Goal: Information Seeking & Learning: Learn about a topic

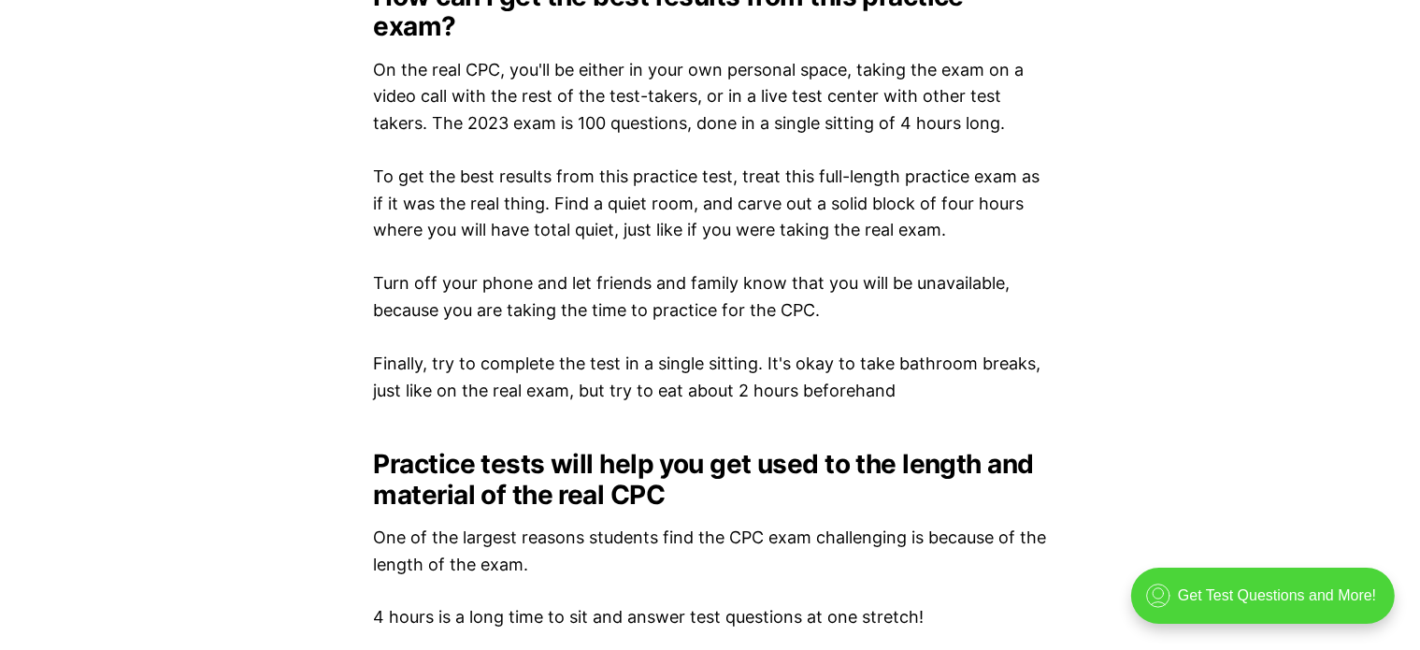
scroll to position [2319, 0]
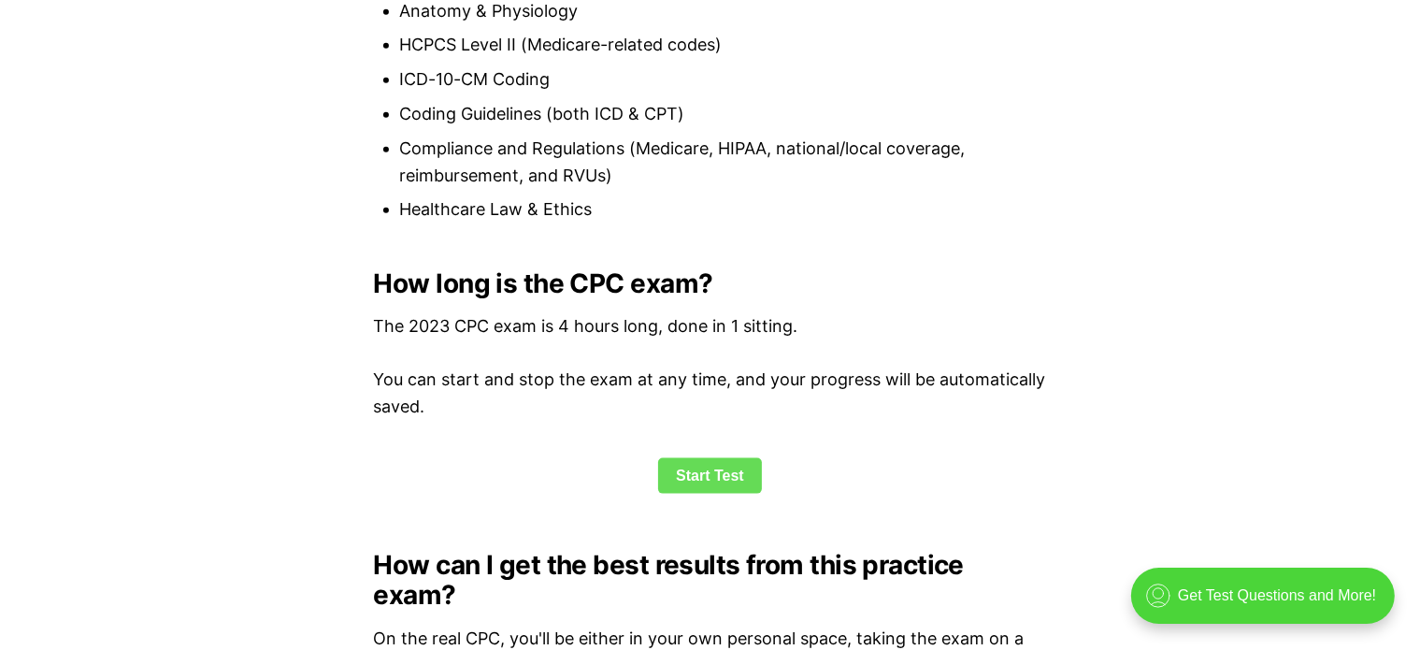
click at [703, 475] on link "Start Test" at bounding box center [710, 476] width 104 height 36
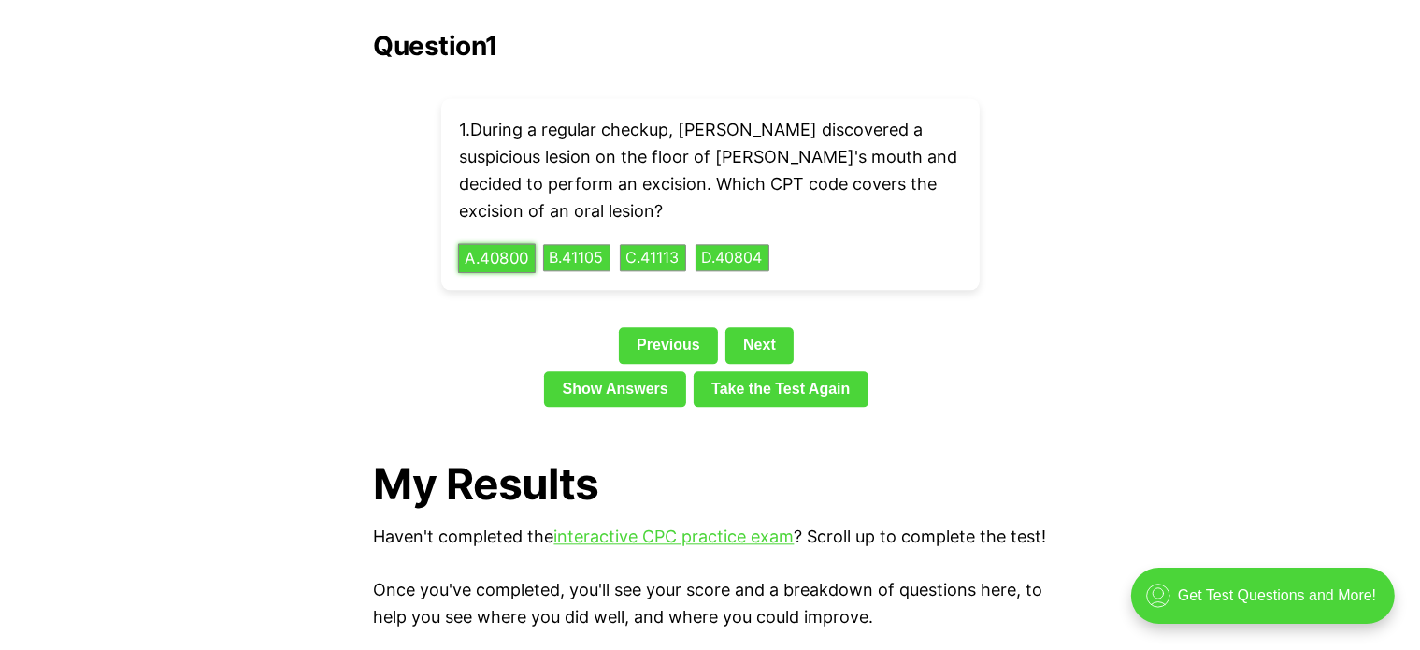
click at [501, 243] on button "A . 40800" at bounding box center [497, 257] width 78 height 29
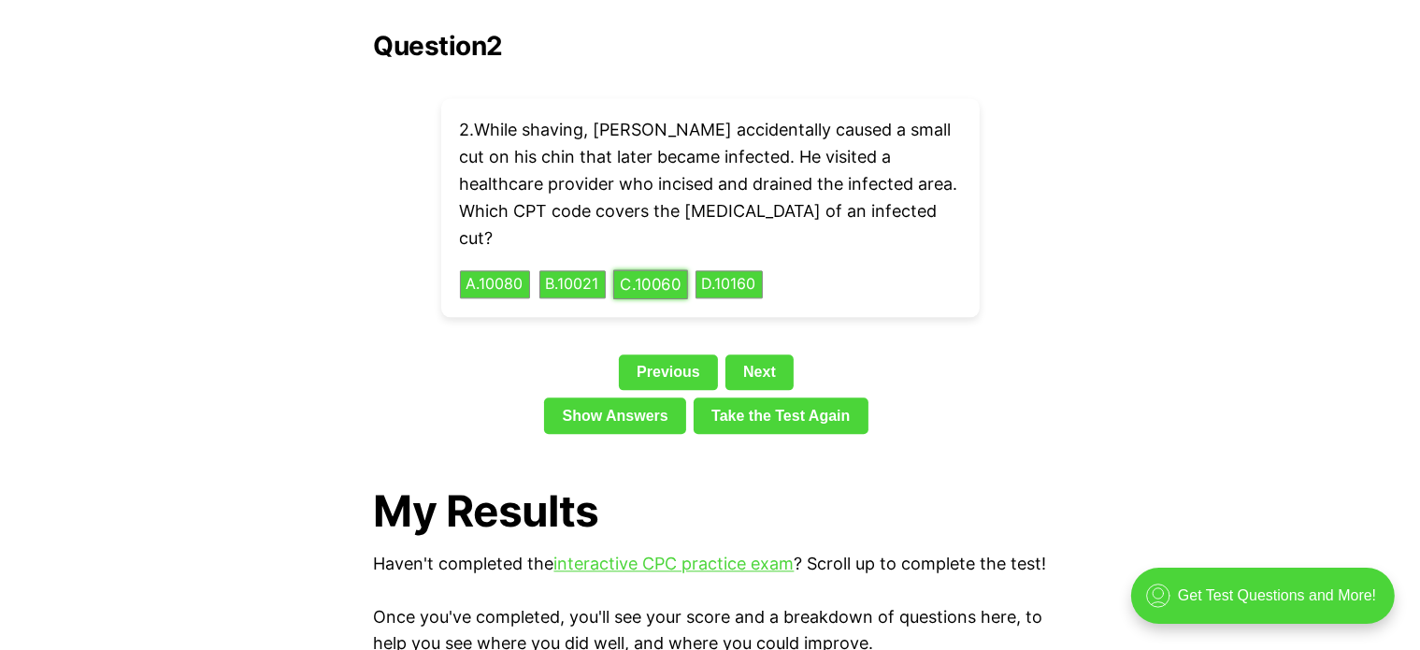
click at [661, 212] on div "2 . While shaving, Robert accidentally caused a small cut on his chin that late…" at bounding box center [710, 207] width 538 height 219
click at [673, 270] on button "C . 10060" at bounding box center [650, 284] width 75 height 29
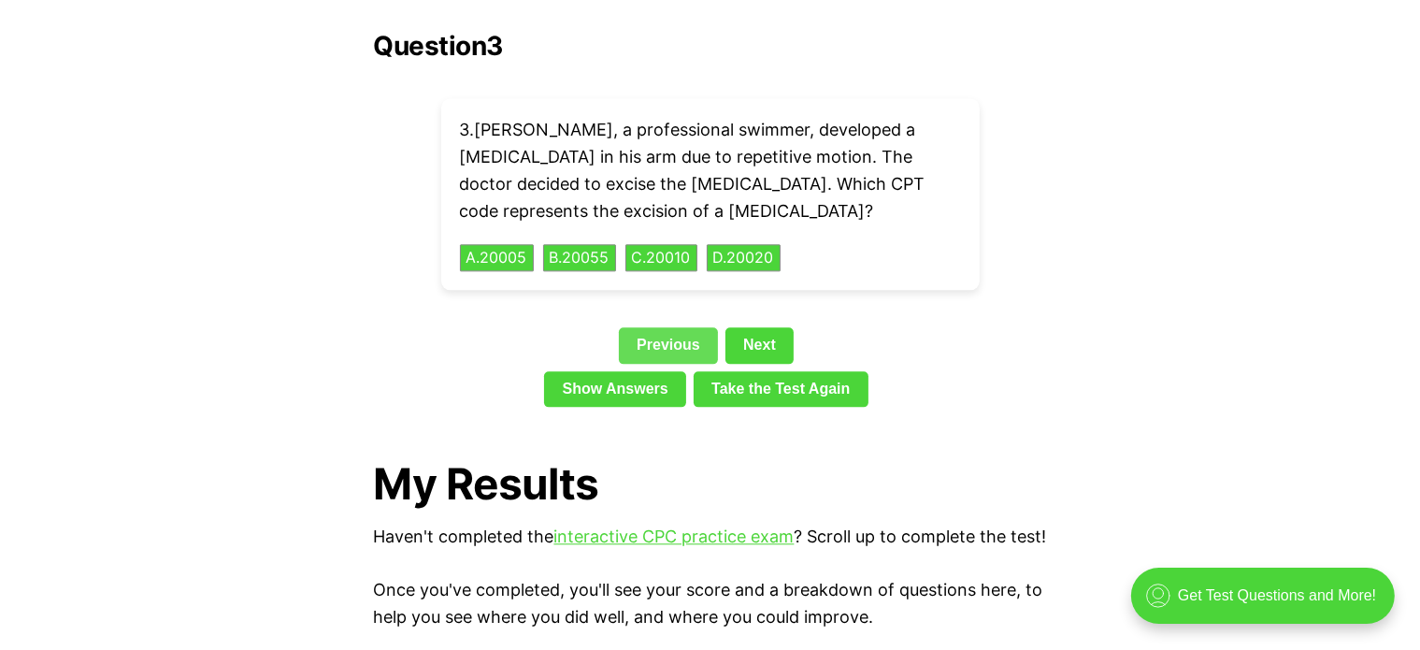
click at [651, 327] on link "Previous" at bounding box center [668, 345] width 99 height 36
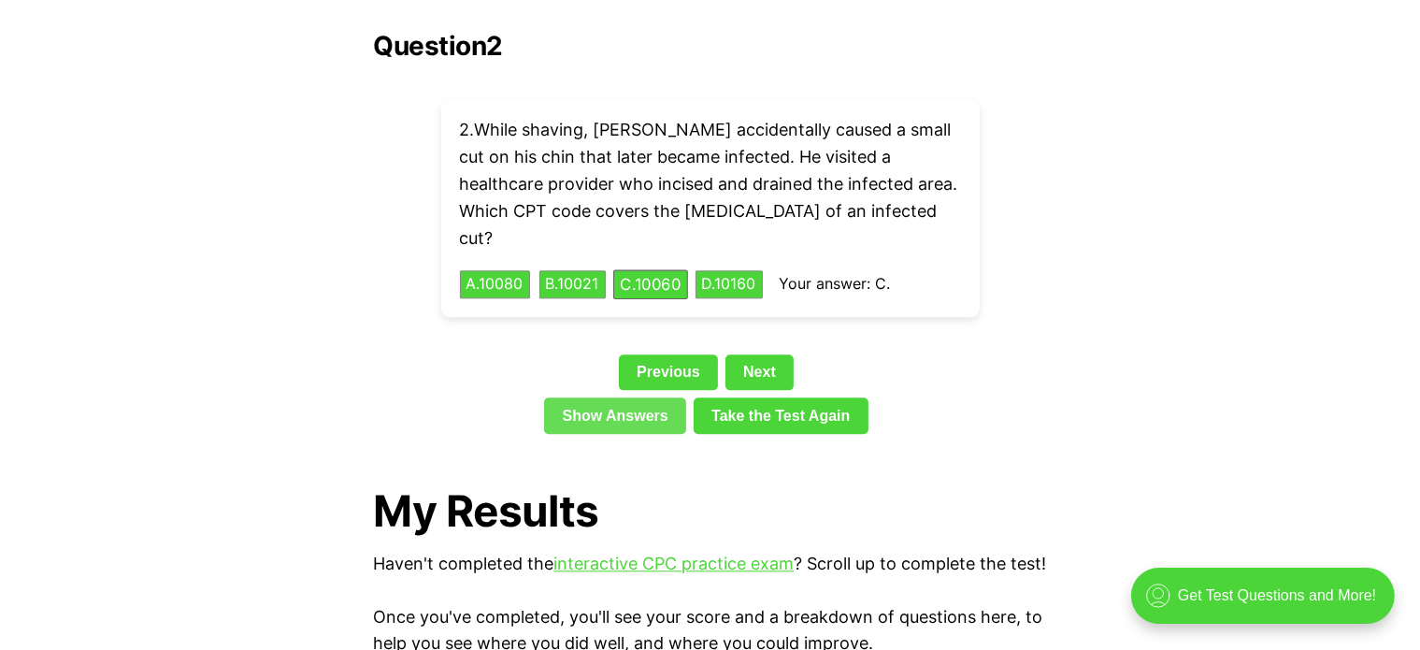
click at [621, 397] on link "Show Answers" at bounding box center [615, 415] width 142 height 36
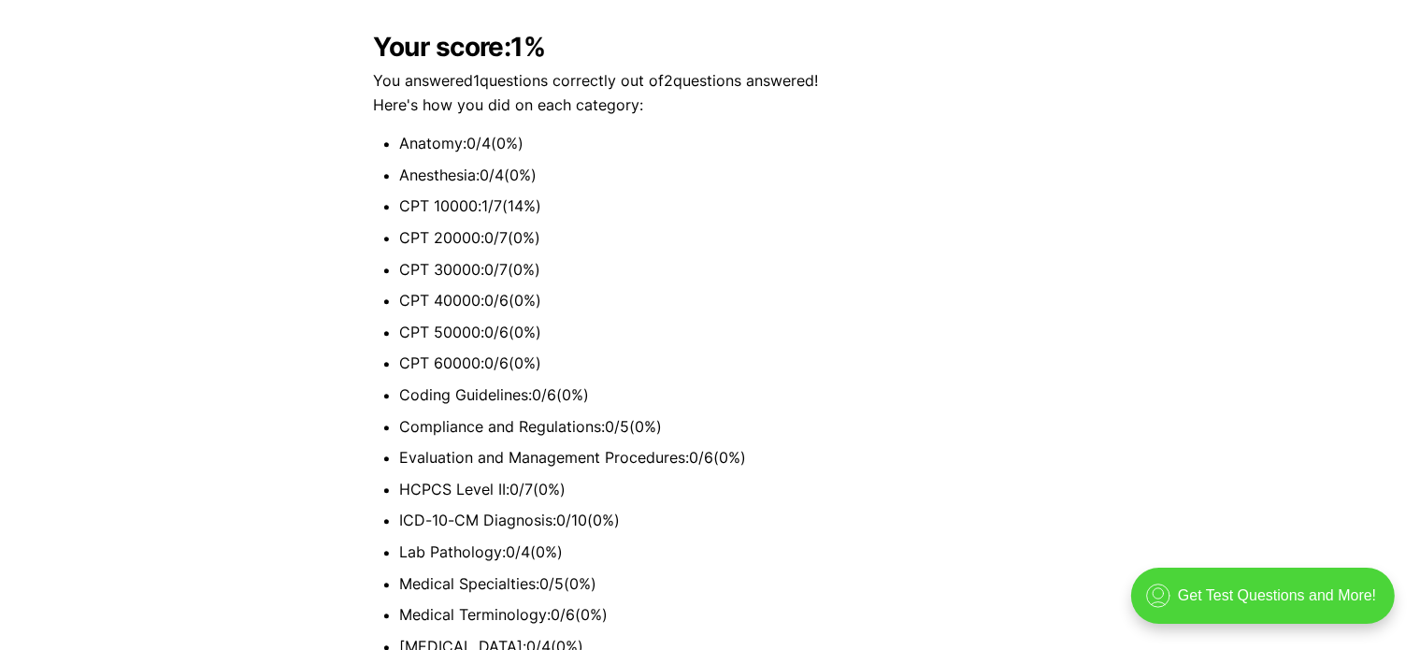
scroll to position [5575, 0]
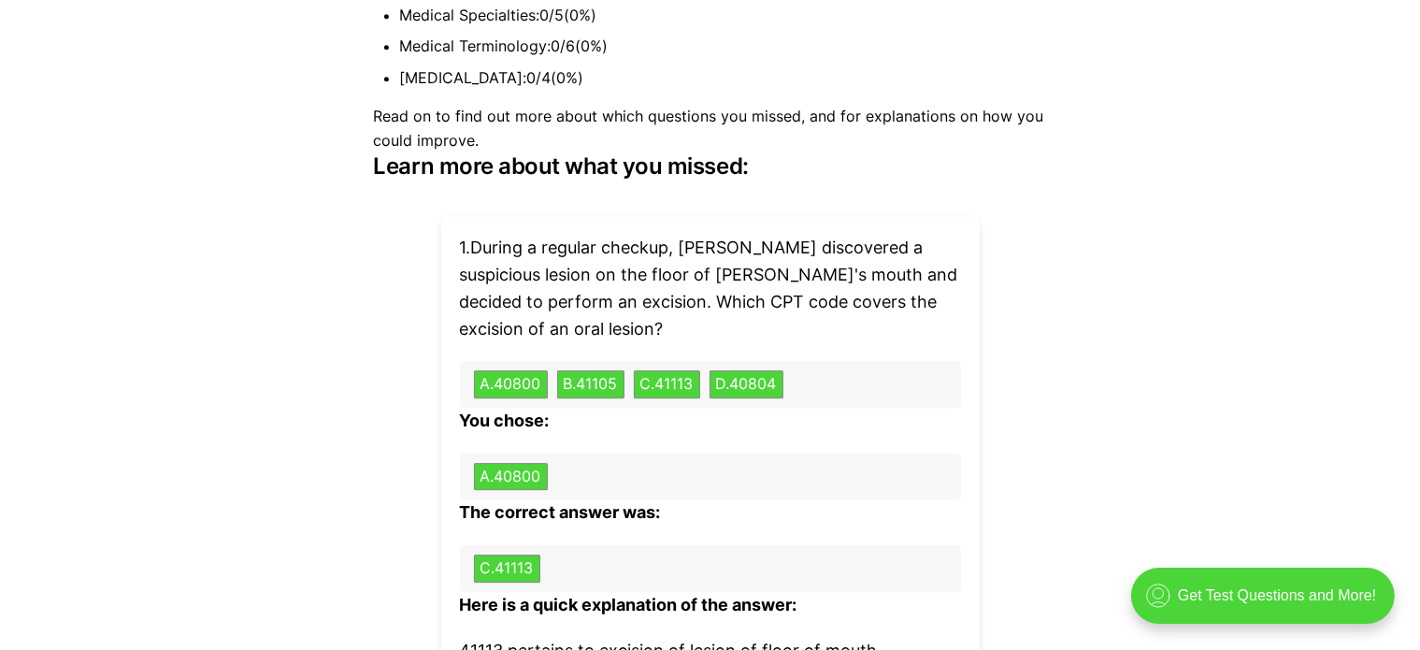
scroll to position [4283, 0]
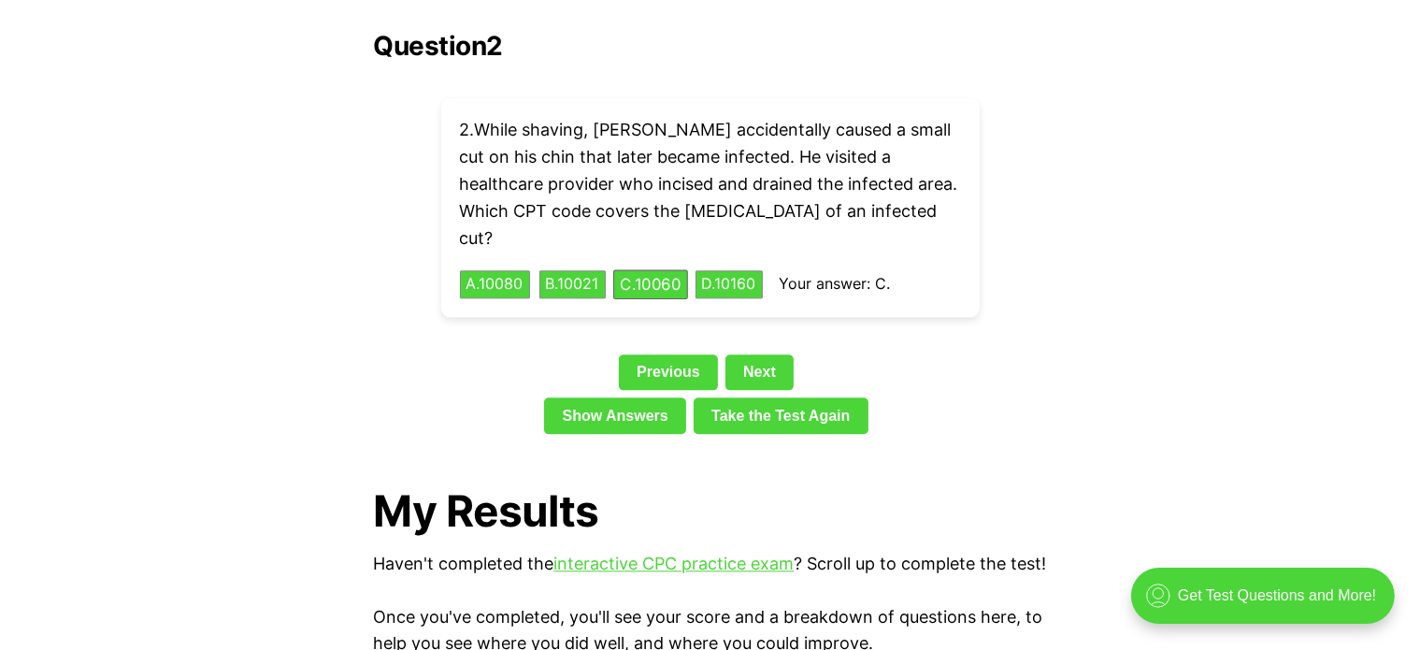
scroll to position [2319, 0]
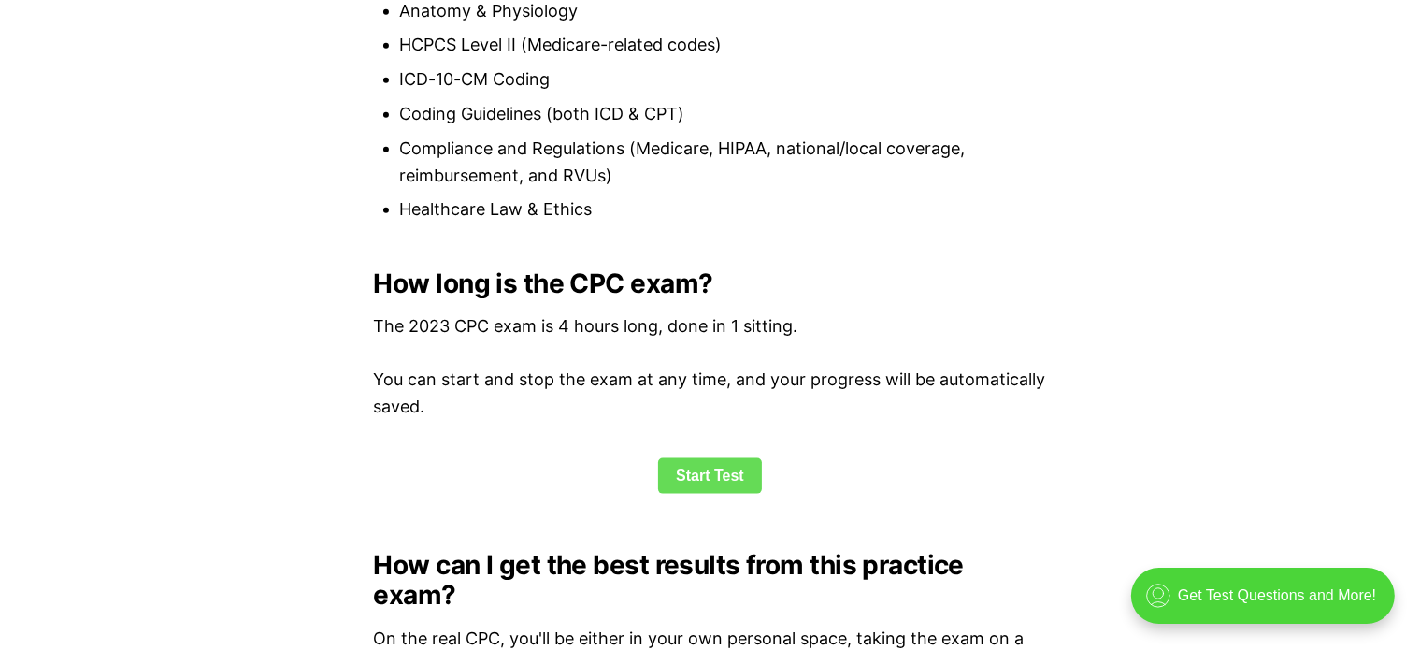
click at [701, 478] on link "Start Test" at bounding box center [710, 476] width 104 height 36
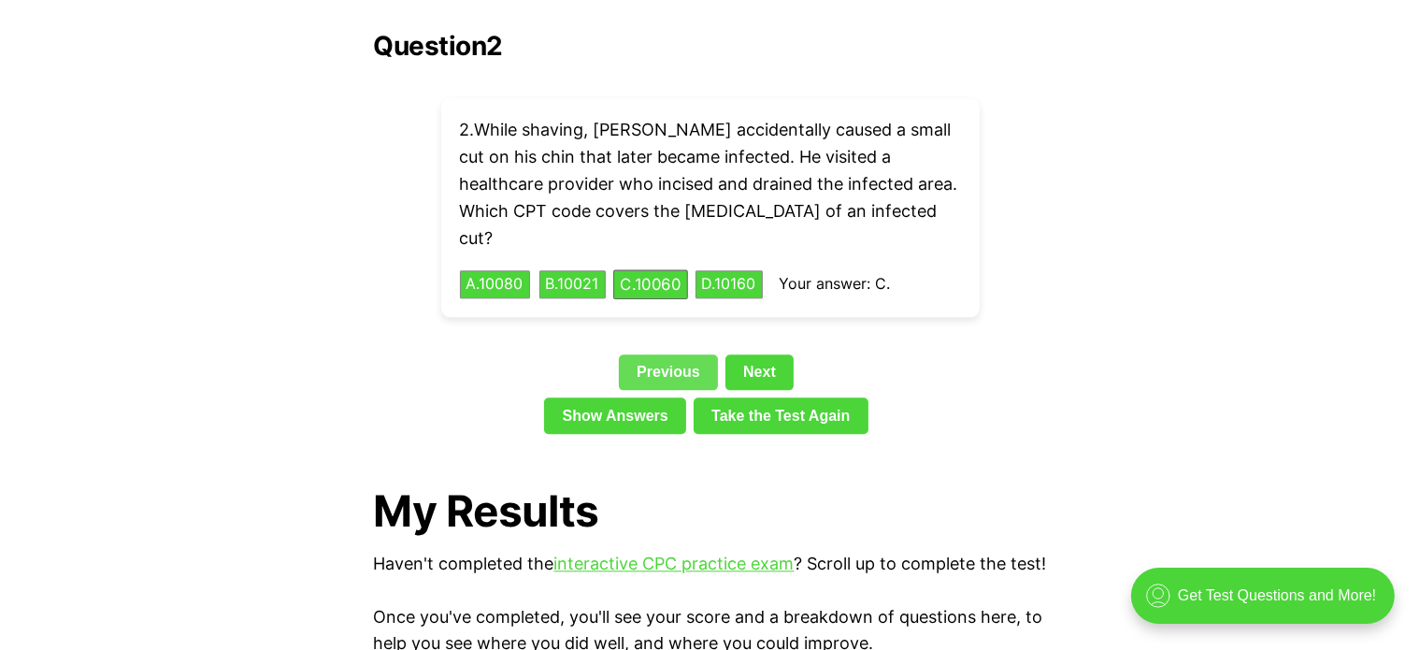
click at [678, 354] on link "Previous" at bounding box center [668, 372] width 99 height 36
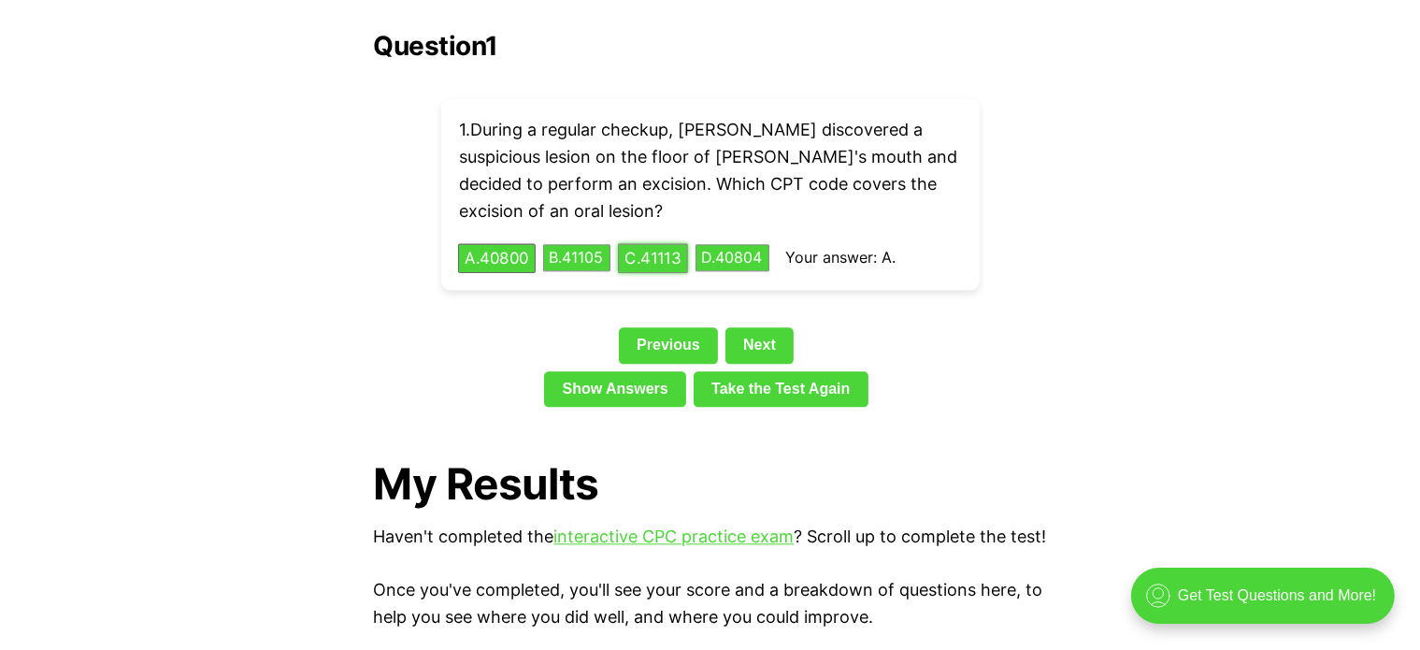
click at [665, 243] on button "C . 41113" at bounding box center [653, 257] width 70 height 29
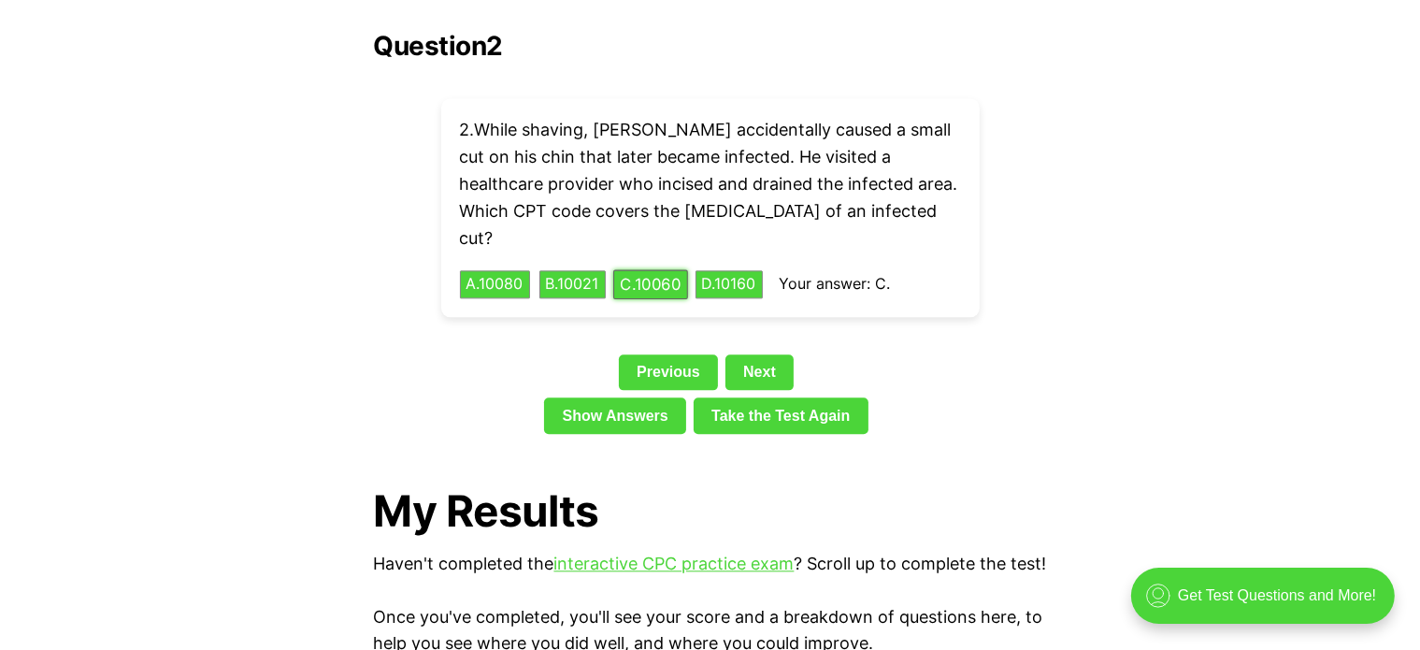
click at [670, 270] on button "C . 10060" at bounding box center [650, 284] width 75 height 29
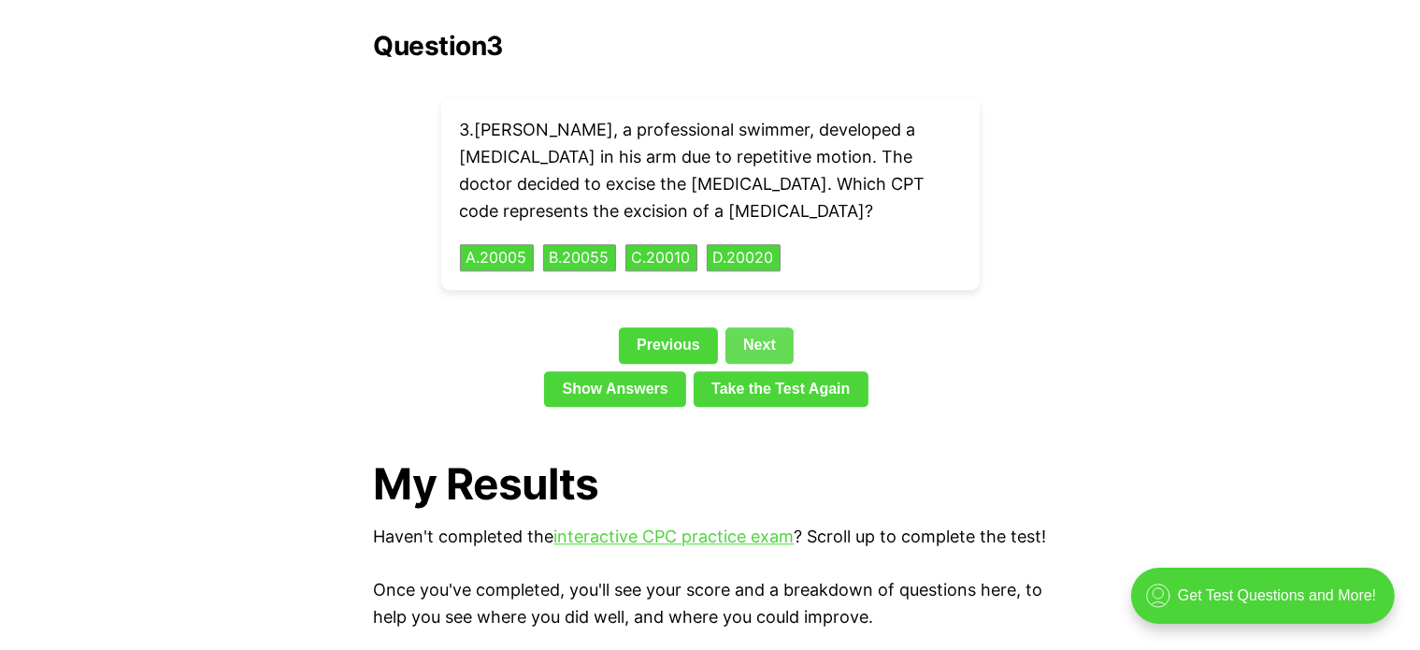
click at [773, 327] on link "Next" at bounding box center [759, 345] width 68 height 36
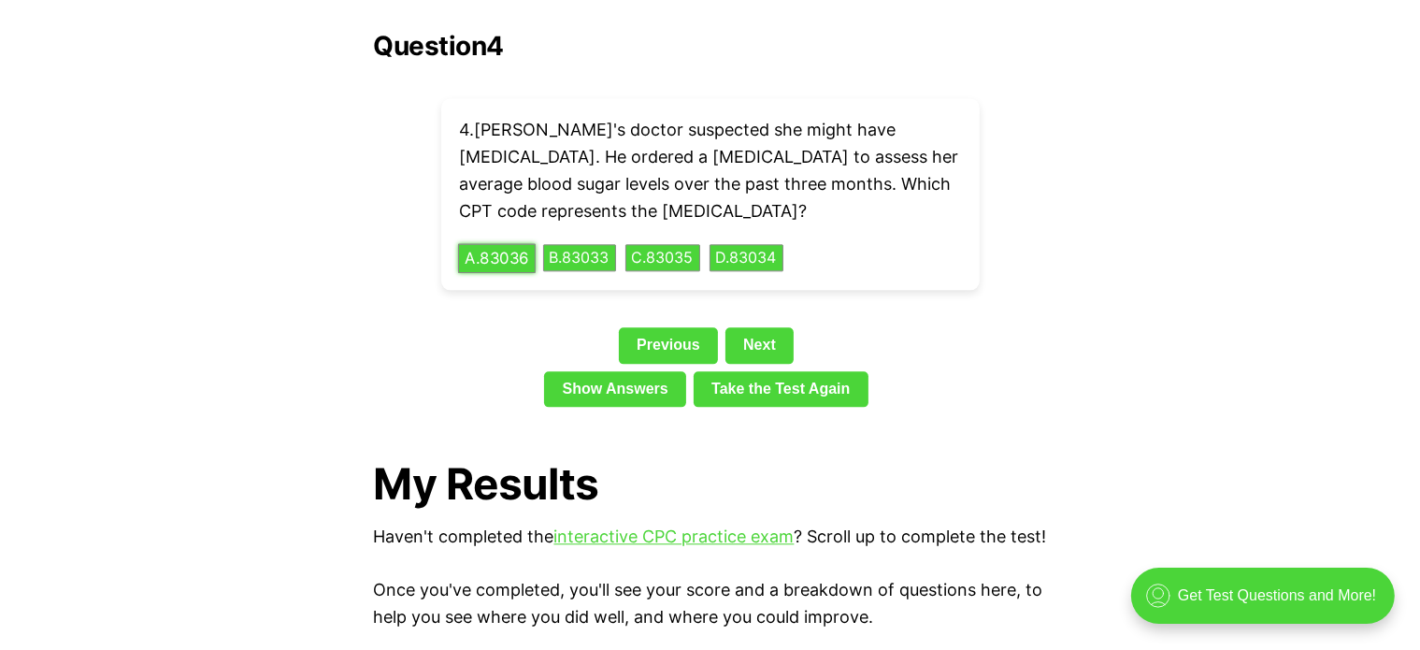
click at [525, 243] on button "A . 83036" at bounding box center [497, 257] width 78 height 29
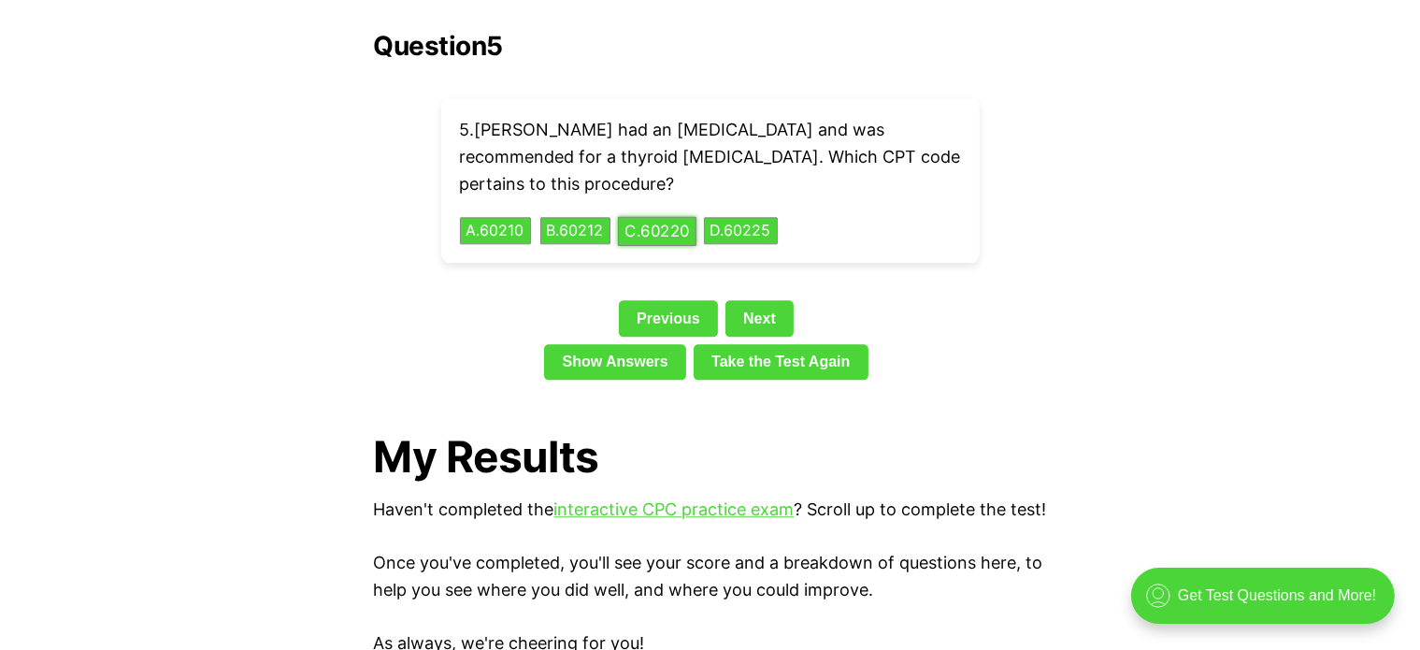
click at [671, 216] on button "C . 60220" at bounding box center [657, 230] width 79 height 29
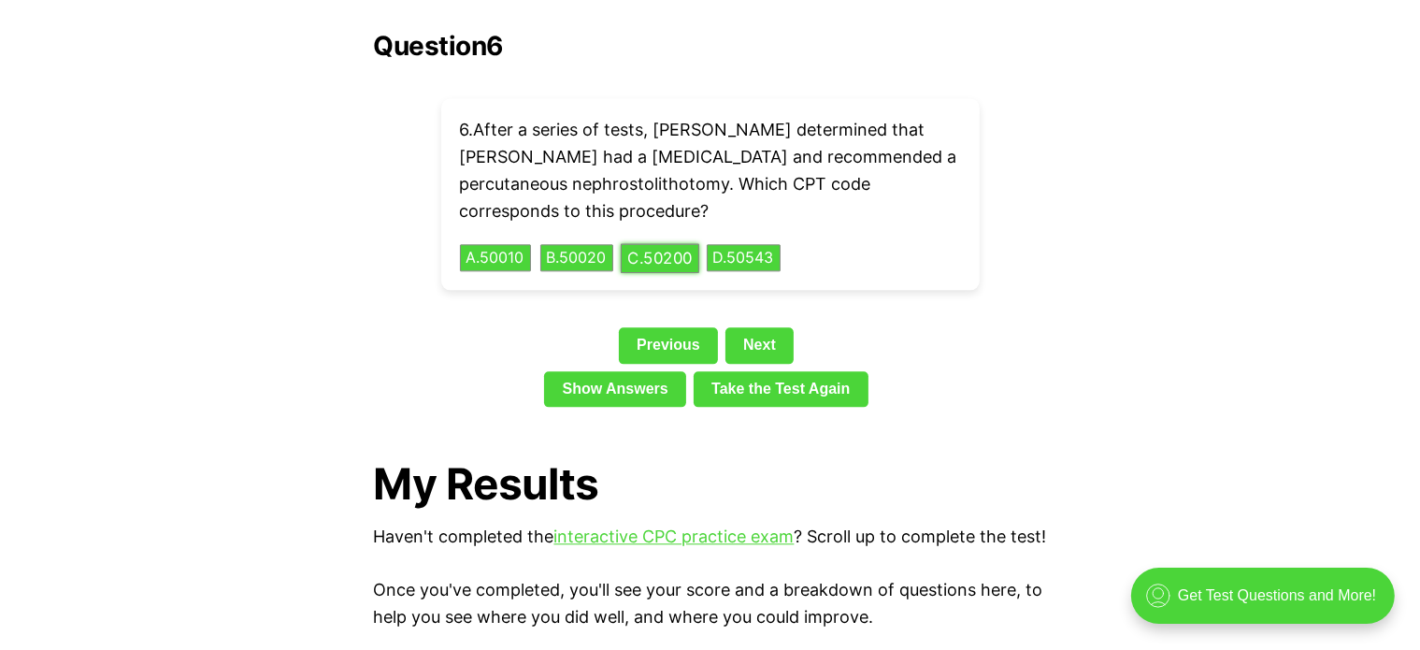
click at [654, 243] on button "C . 50200" at bounding box center [660, 257] width 79 height 29
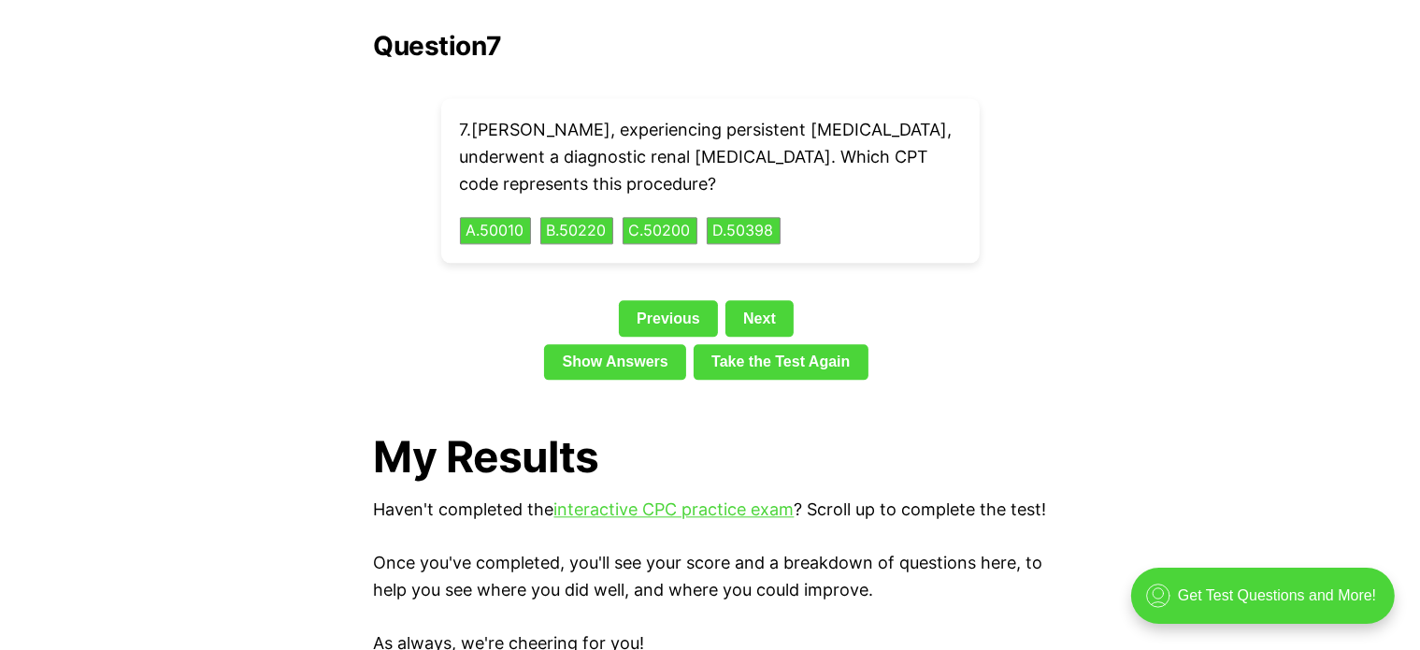
click at [889, 246] on div "Question 7 7 . Ethan, experiencing persistent flank pain, underwent a diagnosti…" at bounding box center [710, 209] width 673 height 356
click at [761, 216] on button "D . 50398" at bounding box center [744, 230] width 78 height 29
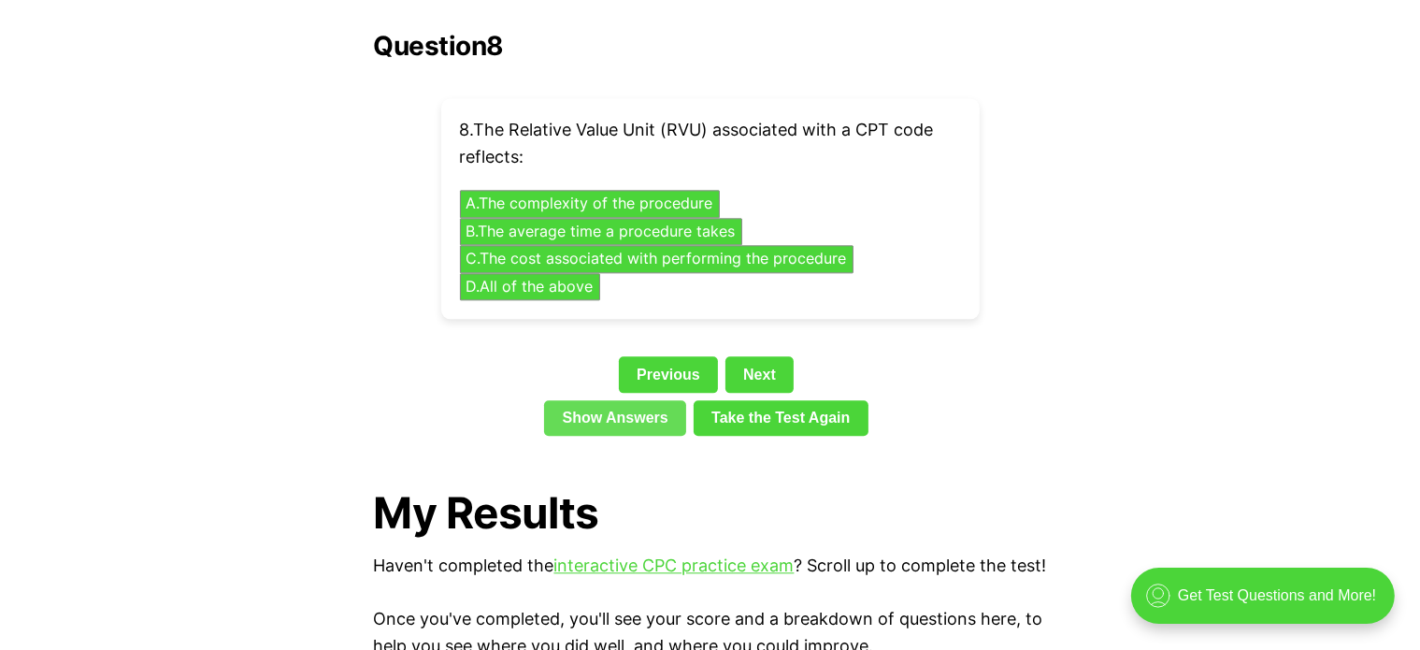
click at [595, 400] on link "Show Answers" at bounding box center [615, 418] width 142 height 36
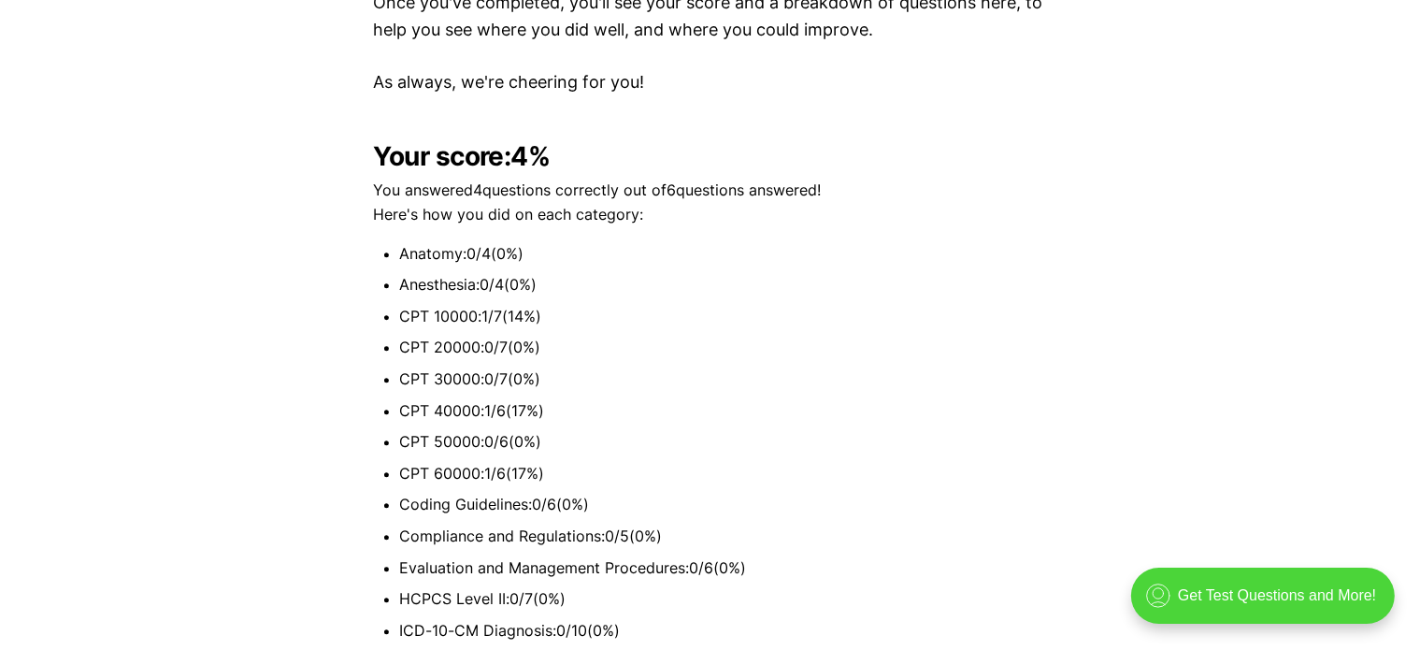
scroll to position [4330, 0]
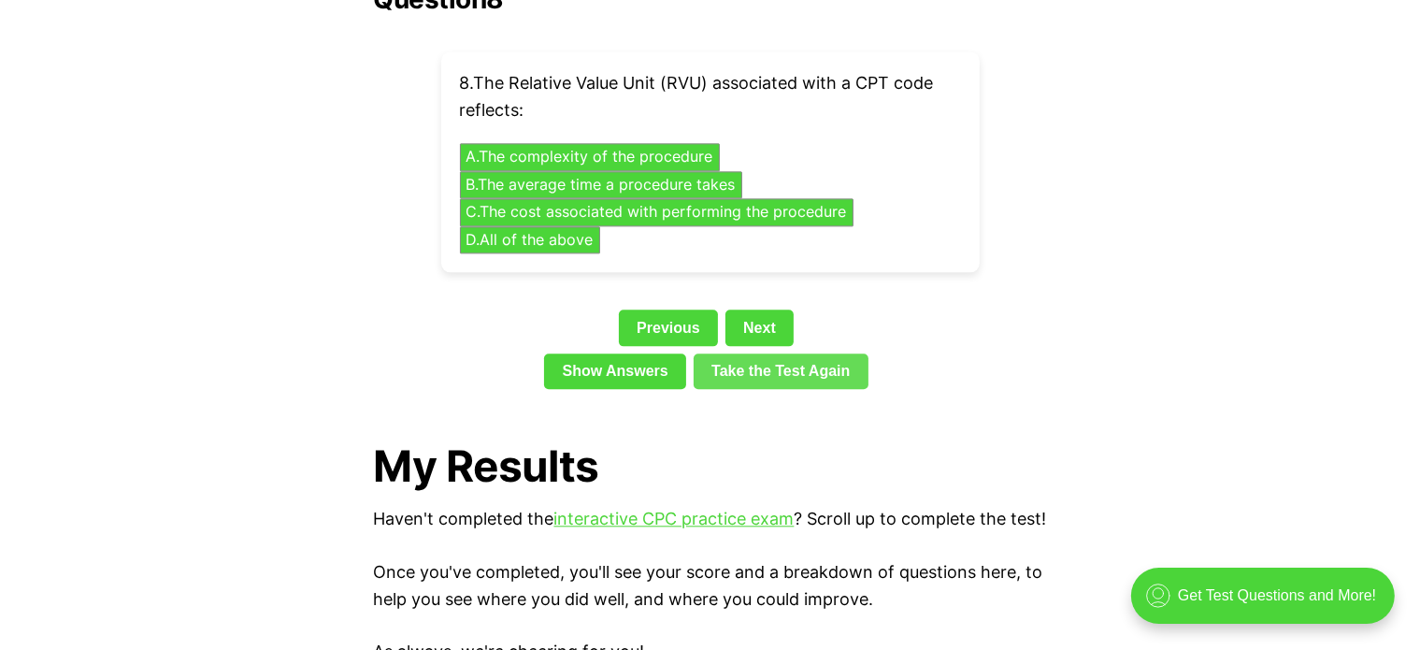
click at [821, 353] on link "Take the Test Again" at bounding box center [781, 371] width 175 height 36
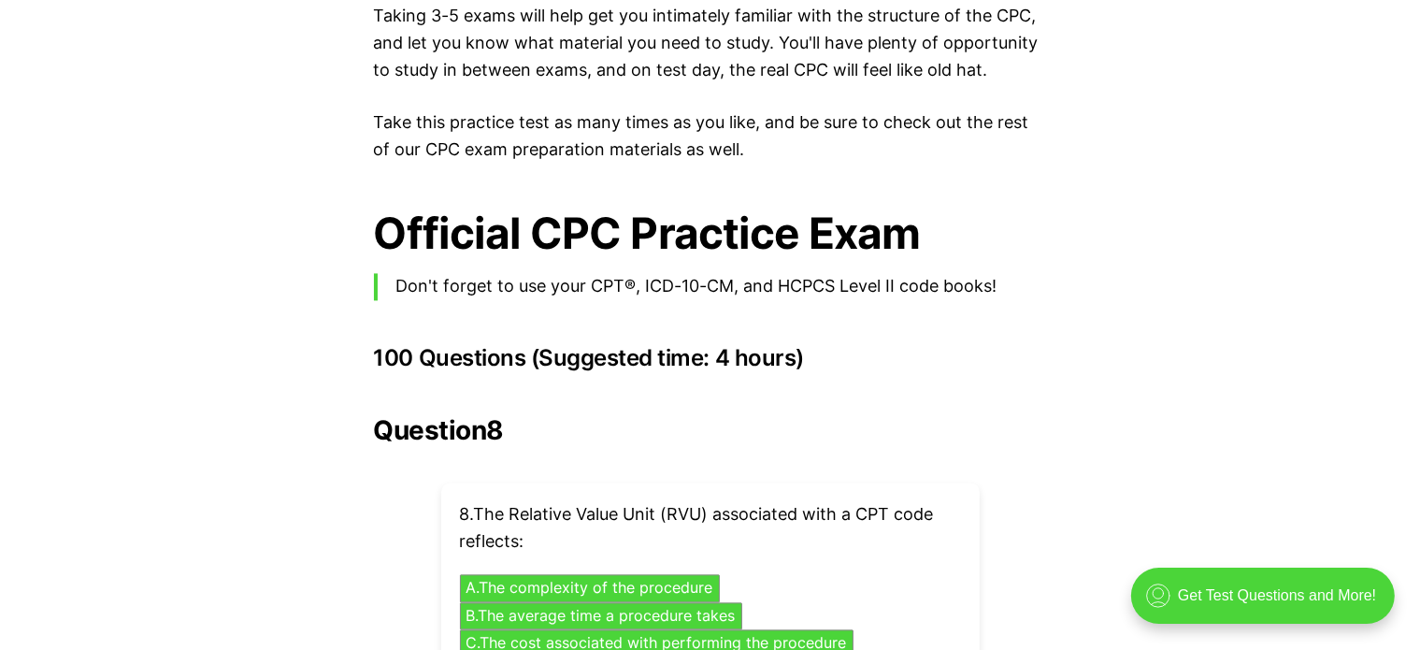
scroll to position [4468, 0]
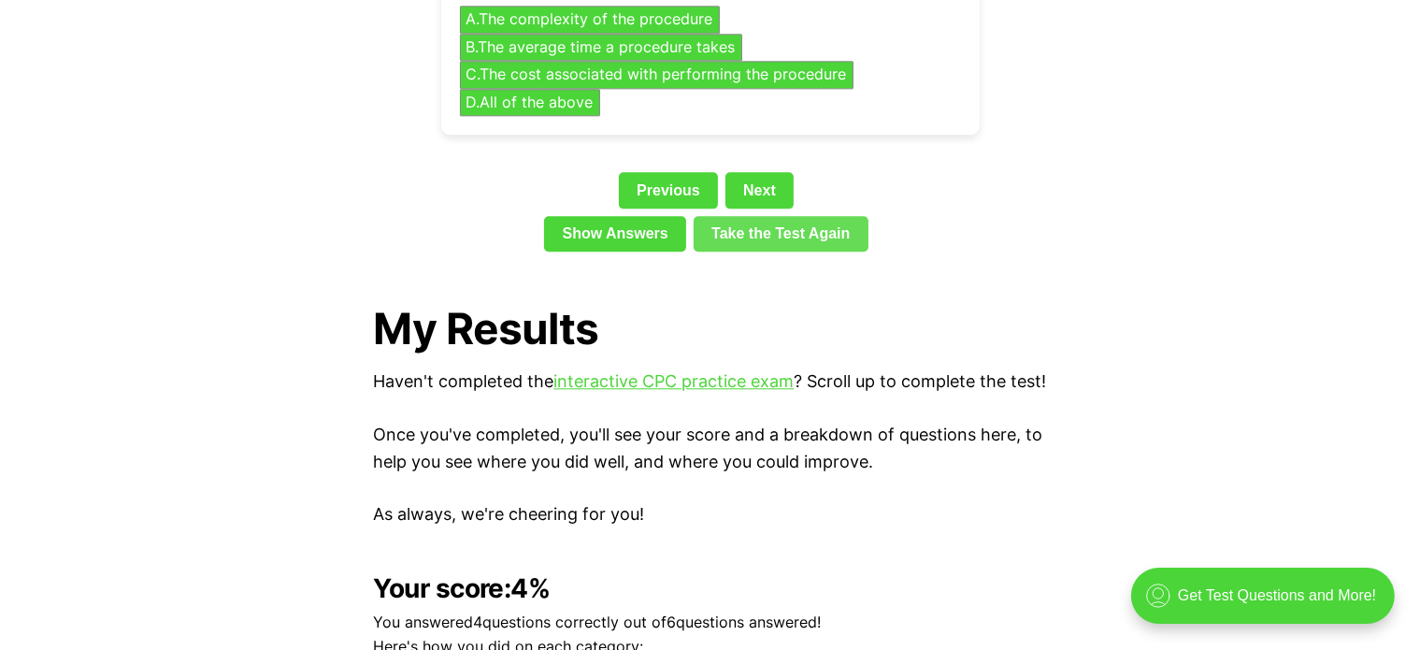
click at [792, 216] on link "Take the Test Again" at bounding box center [781, 234] width 175 height 36
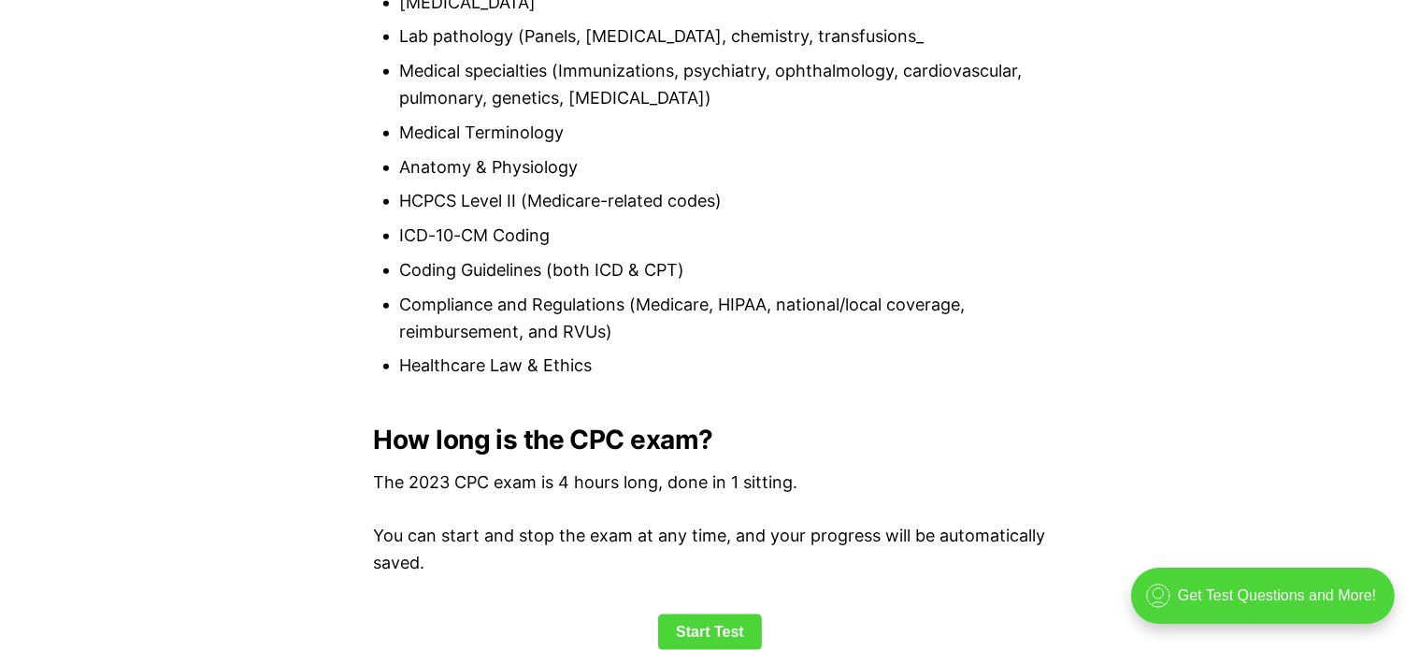
scroll to position [2419, 0]
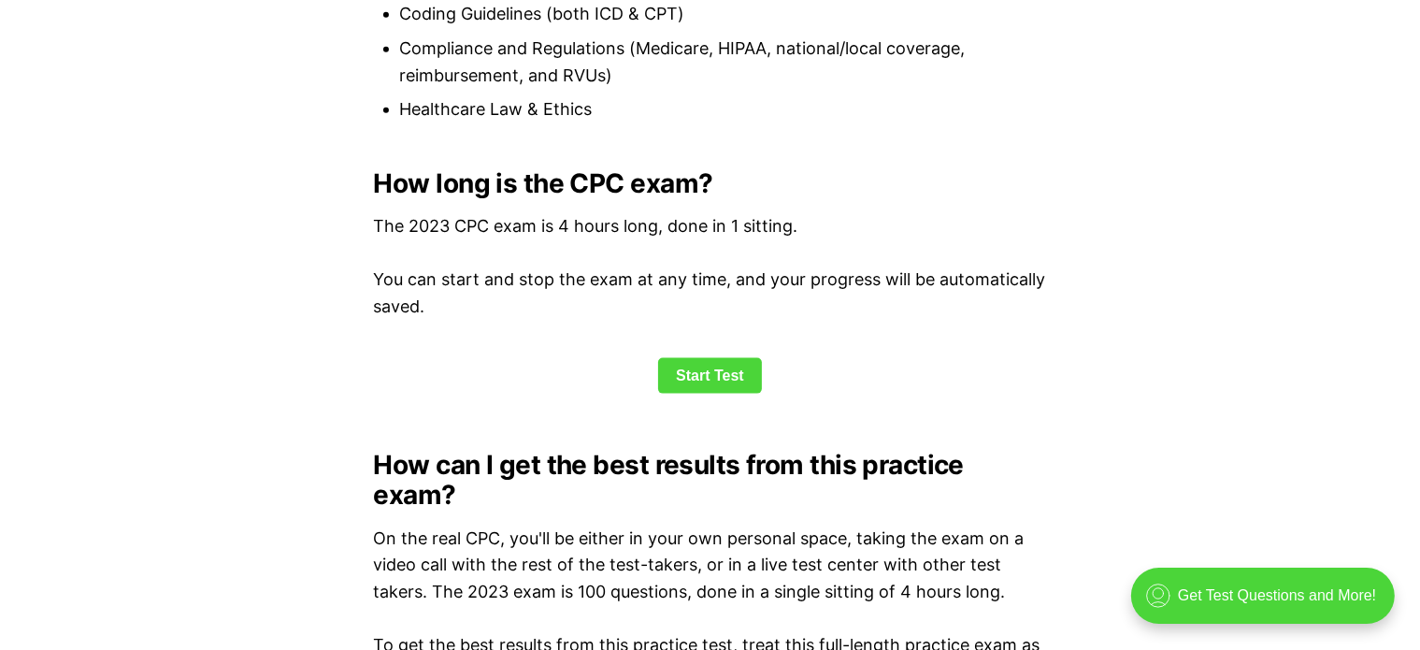
click at [703, 363] on link "Start Test" at bounding box center [710, 376] width 104 height 36
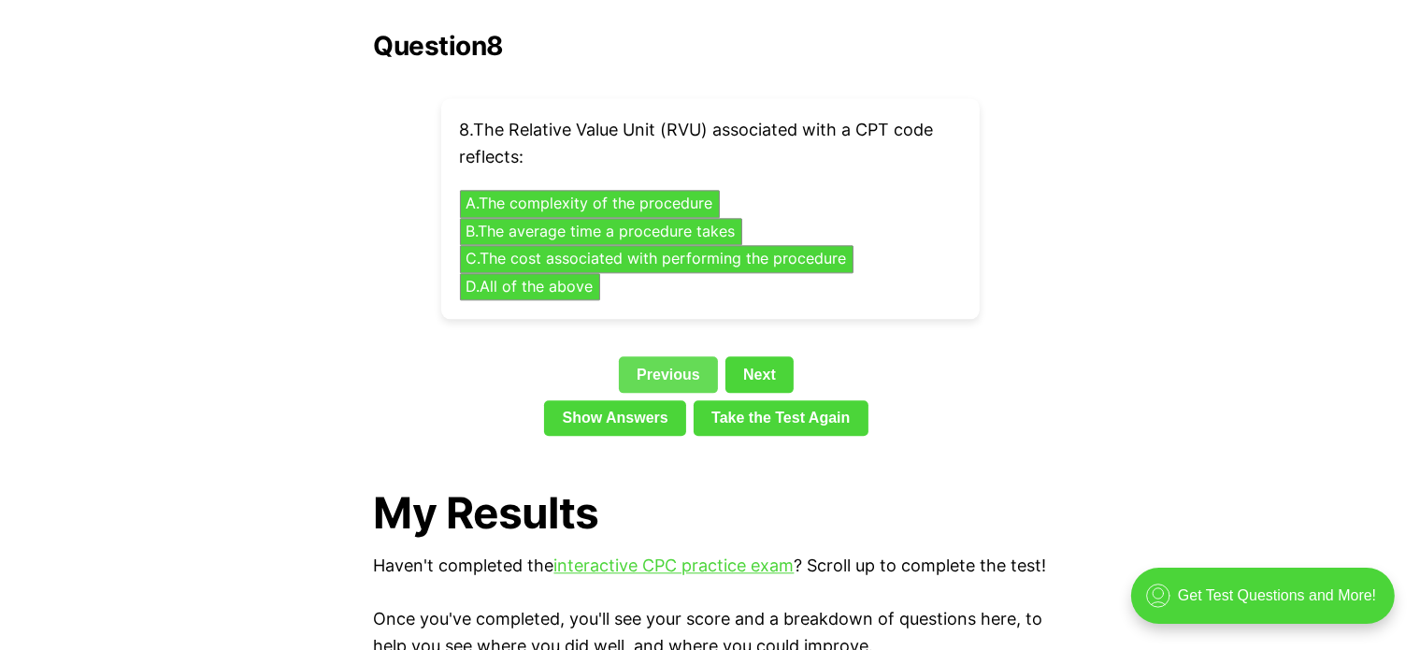
click at [659, 356] on link "Previous" at bounding box center [668, 374] width 99 height 36
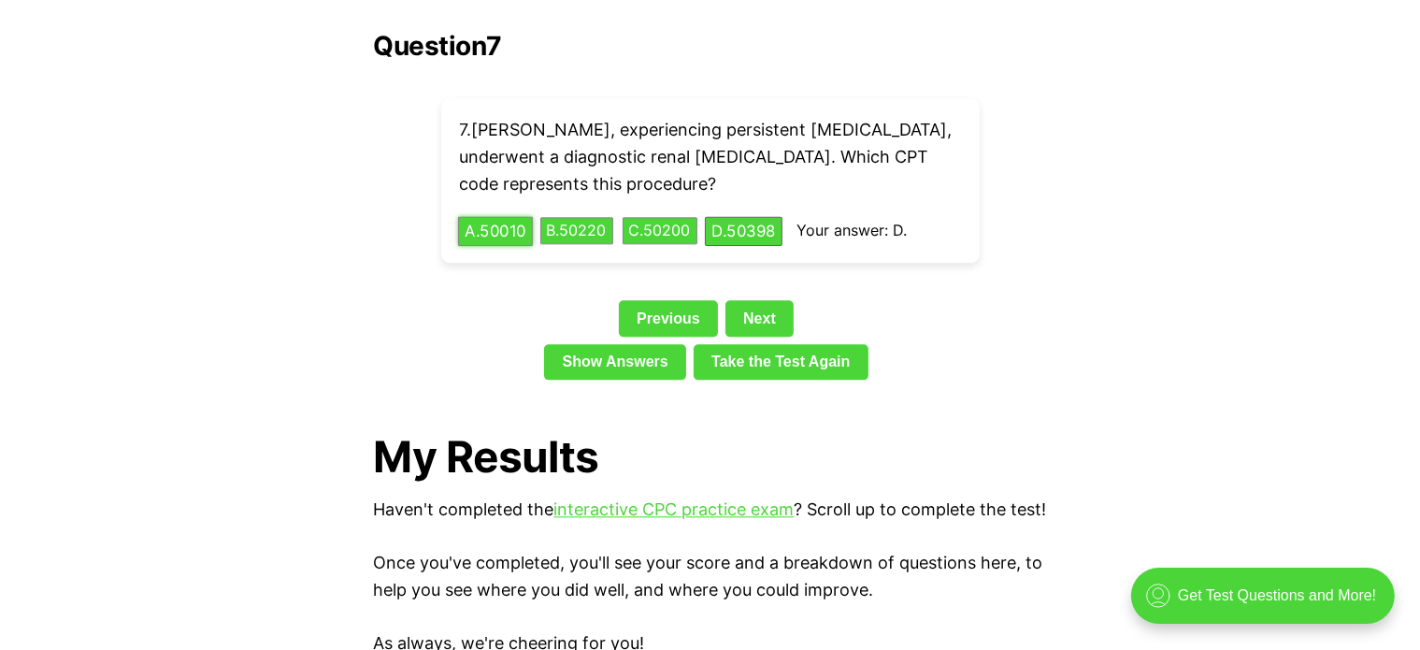
click at [490, 216] on button "A . 50010" at bounding box center [495, 230] width 75 height 29
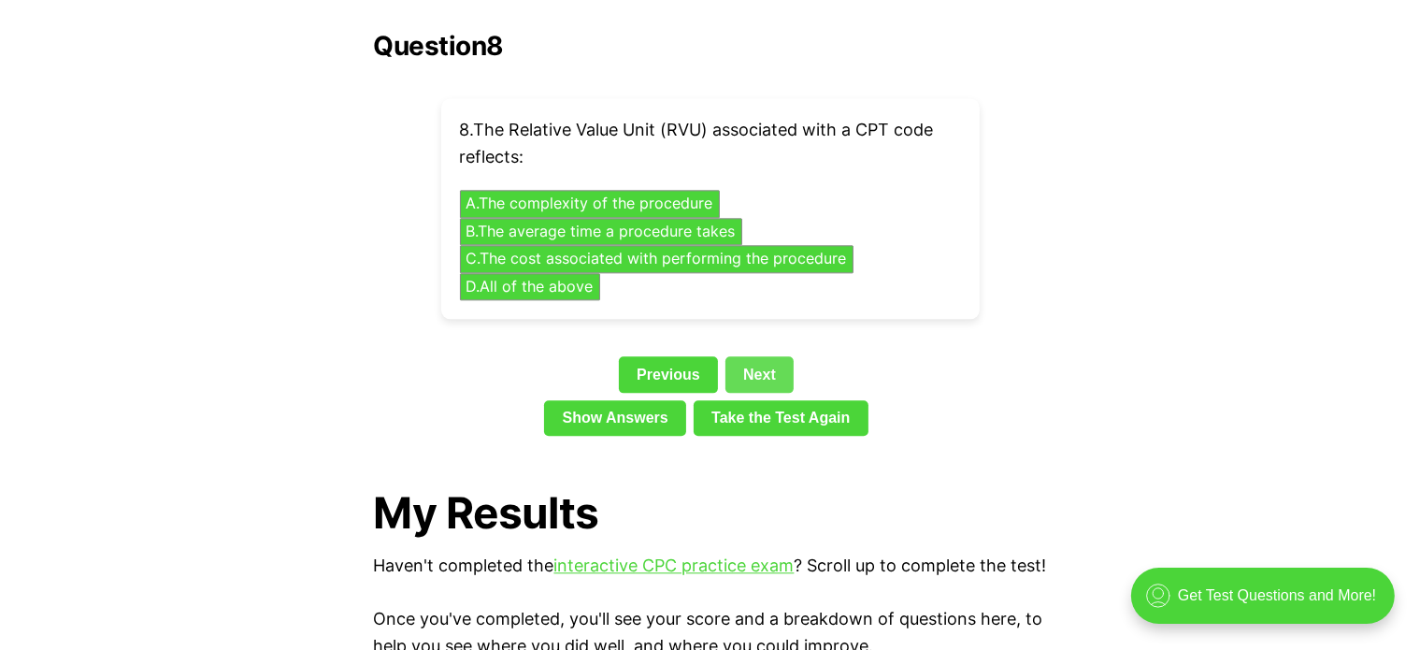
click at [737, 283] on div "8 . The Relative Value Unit (RVU) associated with a CPT code reflects: A . The …" at bounding box center [710, 208] width 538 height 221
click at [944, 225] on div "8 . The Relative Value Unit (RVU) associated with a CPT code reflects: A . The …" at bounding box center [710, 208] width 538 height 221
click at [568, 244] on button "C . The cost associated with performing the procedure" at bounding box center [656, 258] width 413 height 29
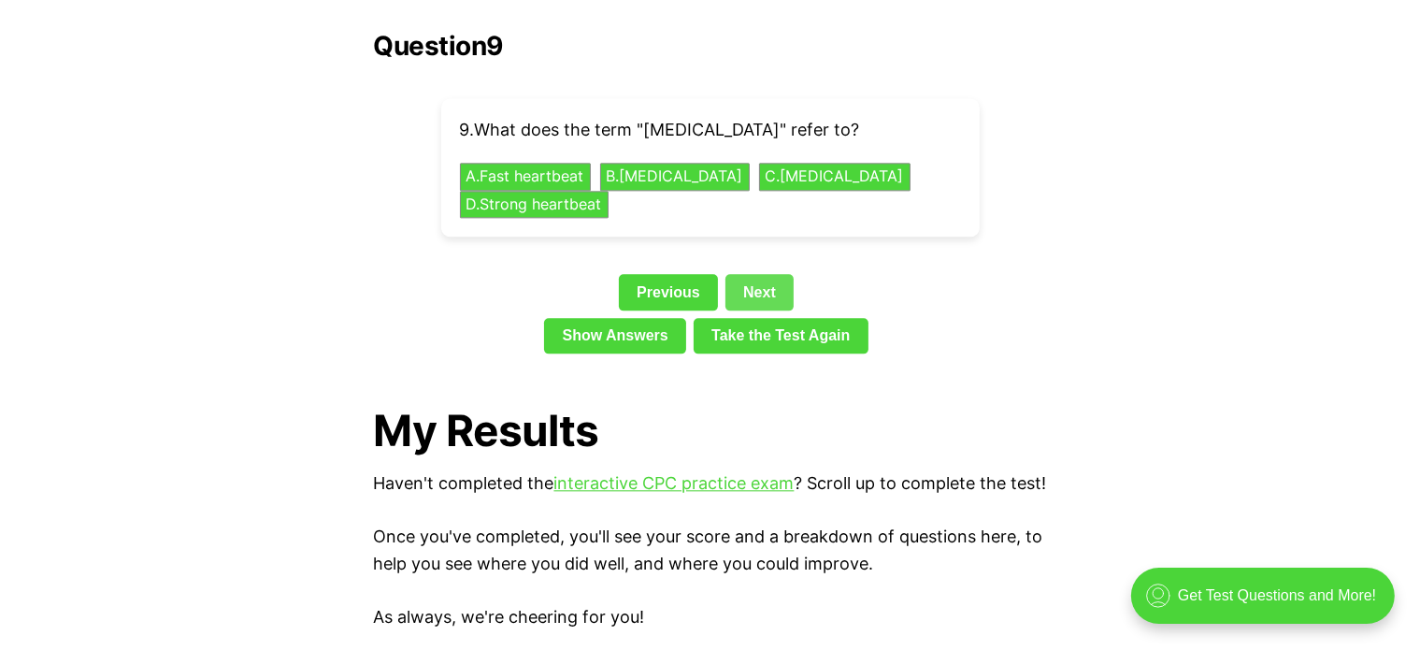
click at [746, 274] on link "Next" at bounding box center [759, 292] width 68 height 36
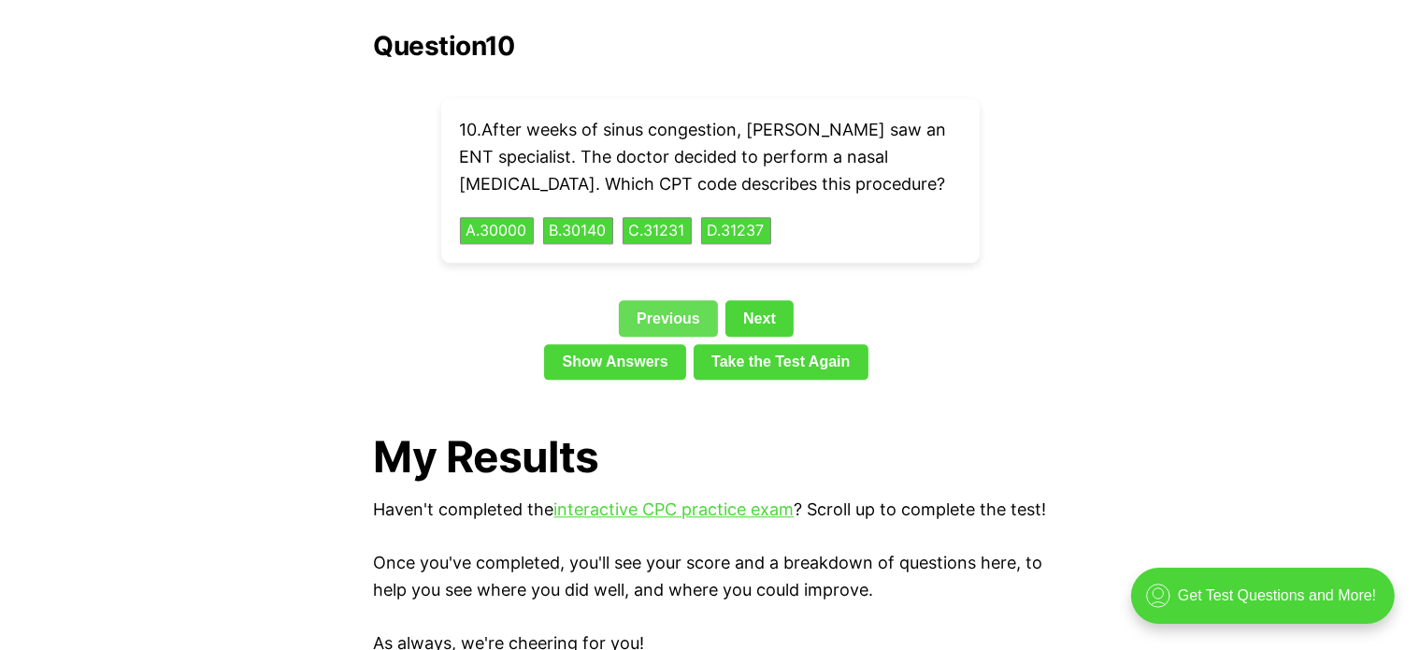
click at [658, 300] on link "Previous" at bounding box center [668, 318] width 99 height 36
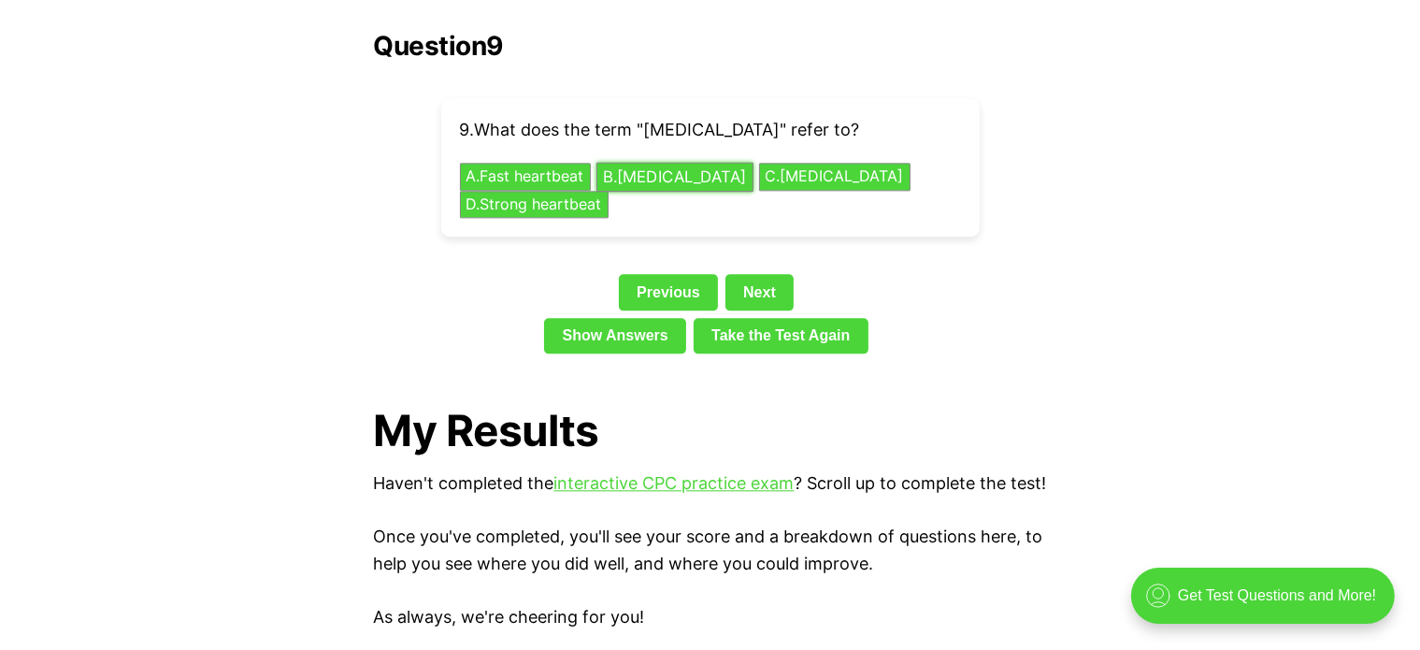
click at [638, 163] on button "B . Slow heartbeat" at bounding box center [674, 177] width 157 height 29
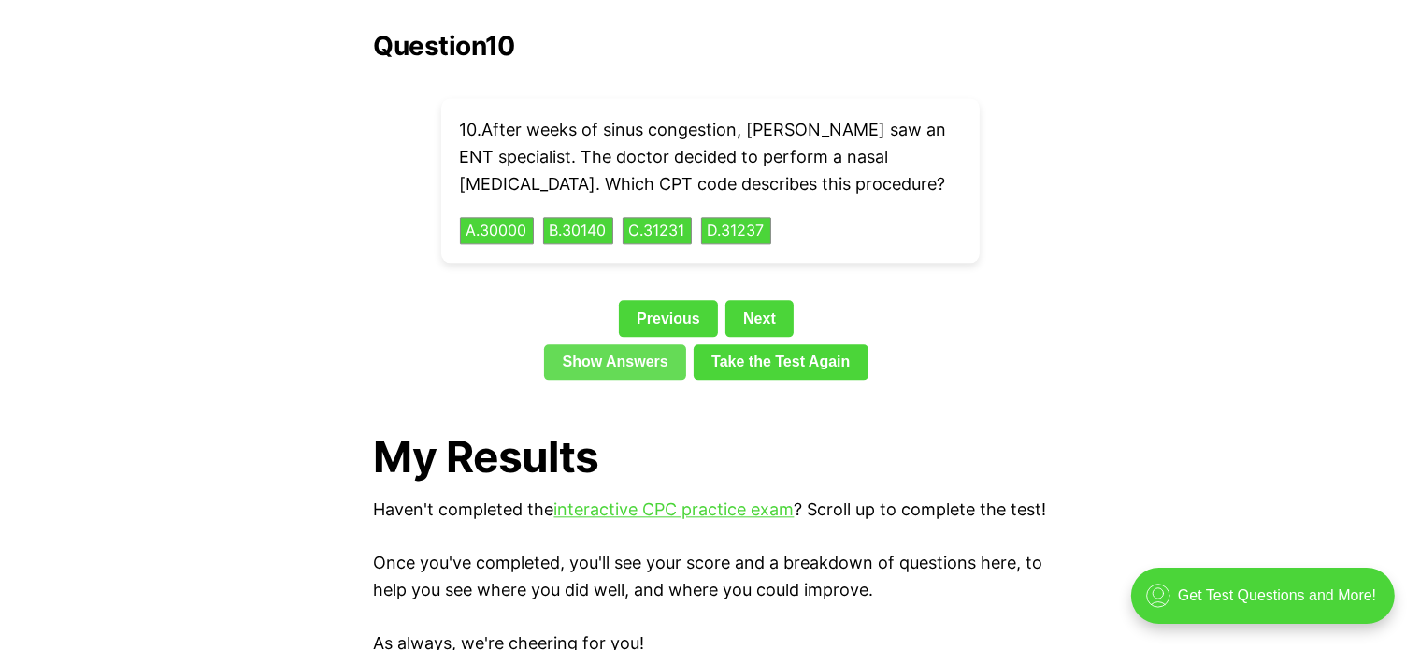
click at [654, 344] on link "Show Answers" at bounding box center [615, 362] width 142 height 36
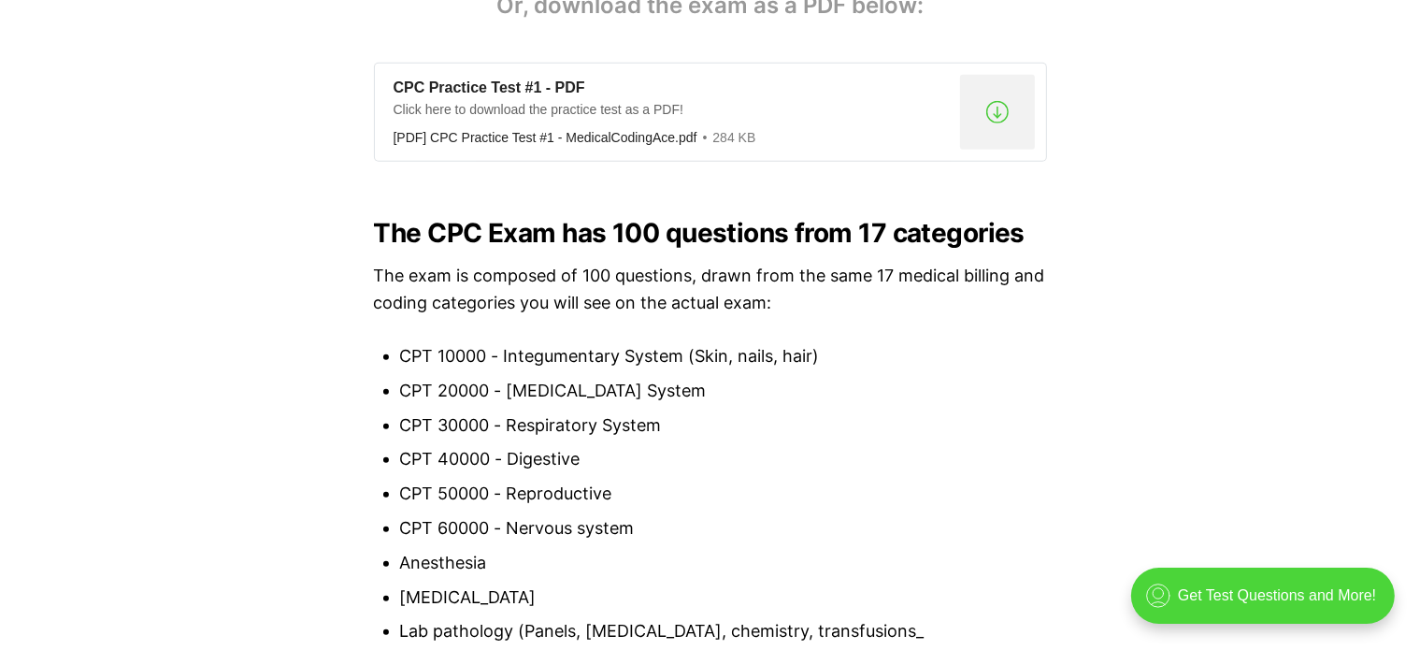
scroll to position [1000, 0]
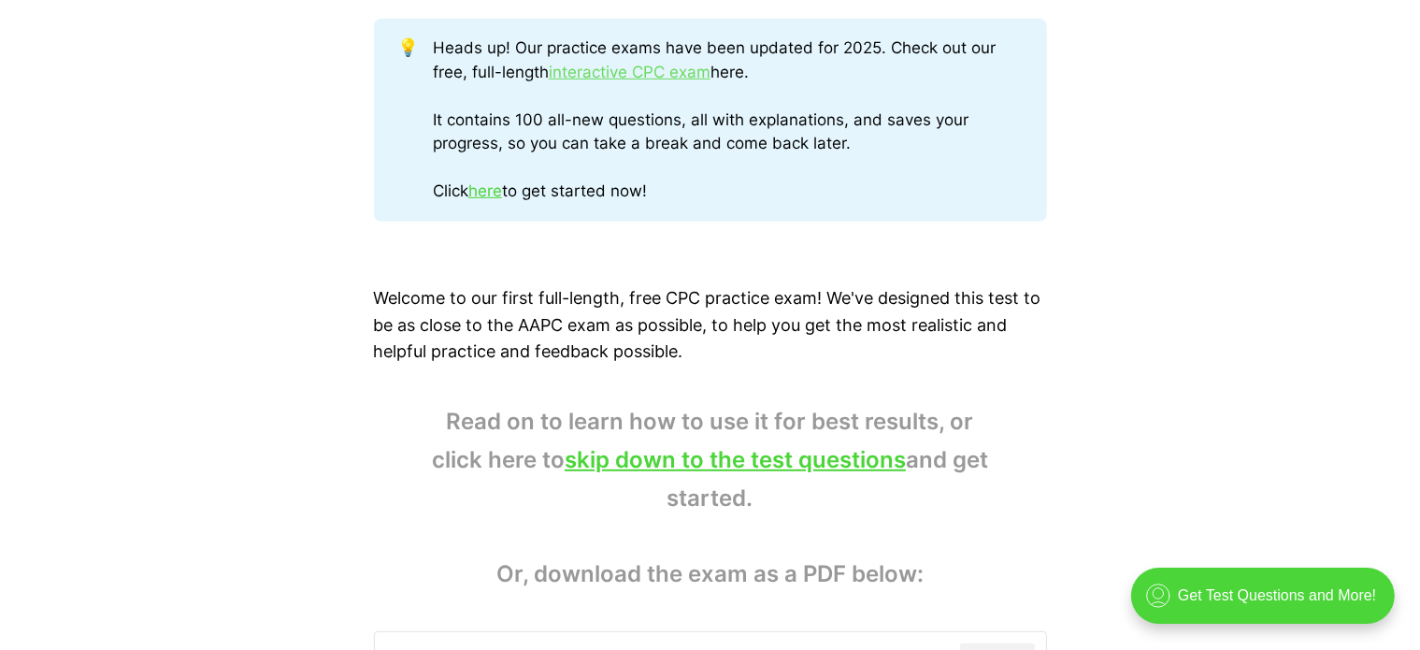
click at [598, 74] on link "interactive CPC exam" at bounding box center [630, 72] width 162 height 19
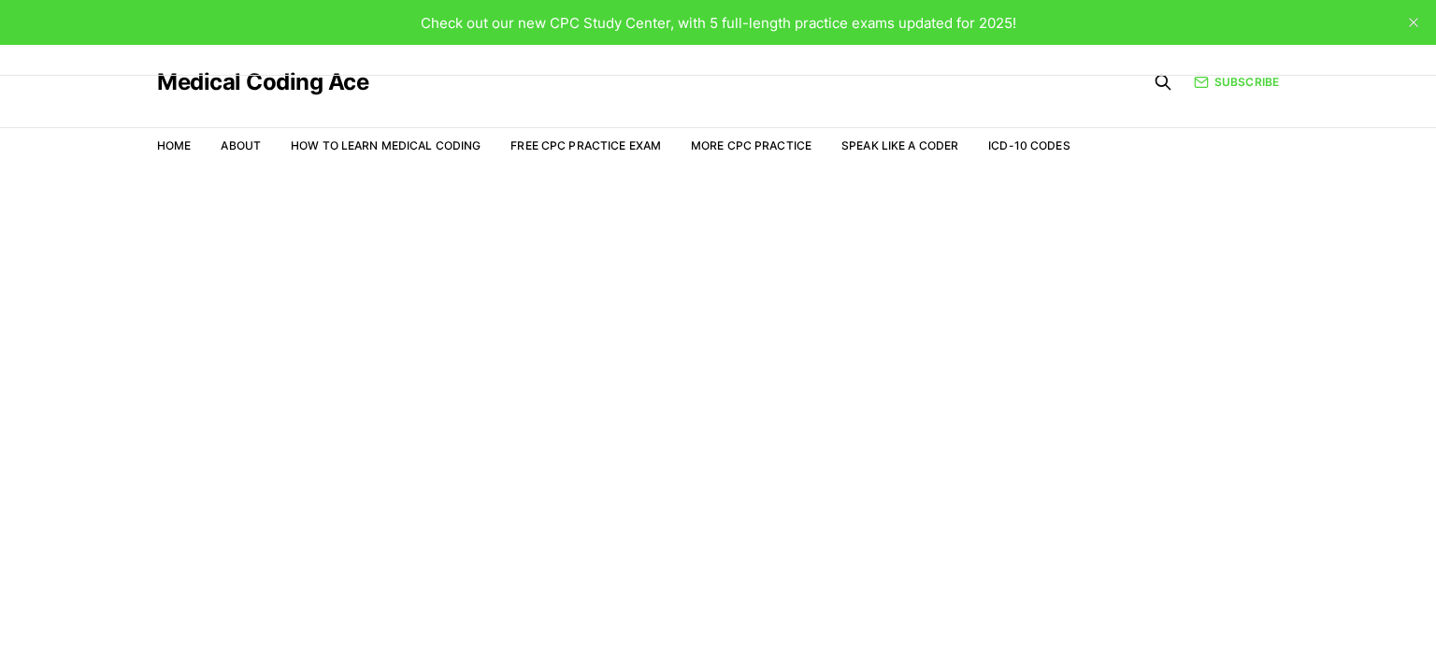
click at [1419, 354] on html "Check out our new CPC Study Center, with 5 full-length practice exams updated f…" at bounding box center [718, 347] width 1436 height 695
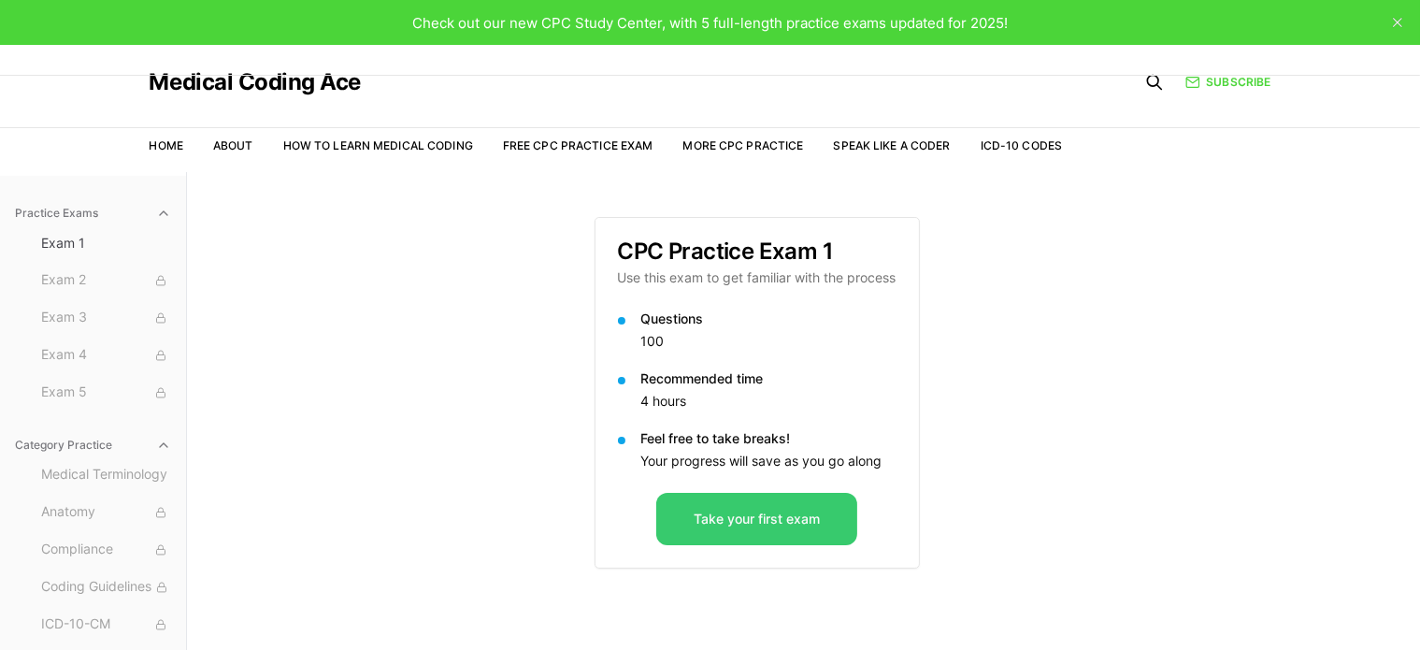
click at [712, 509] on button "Take your first exam" at bounding box center [756, 519] width 201 height 52
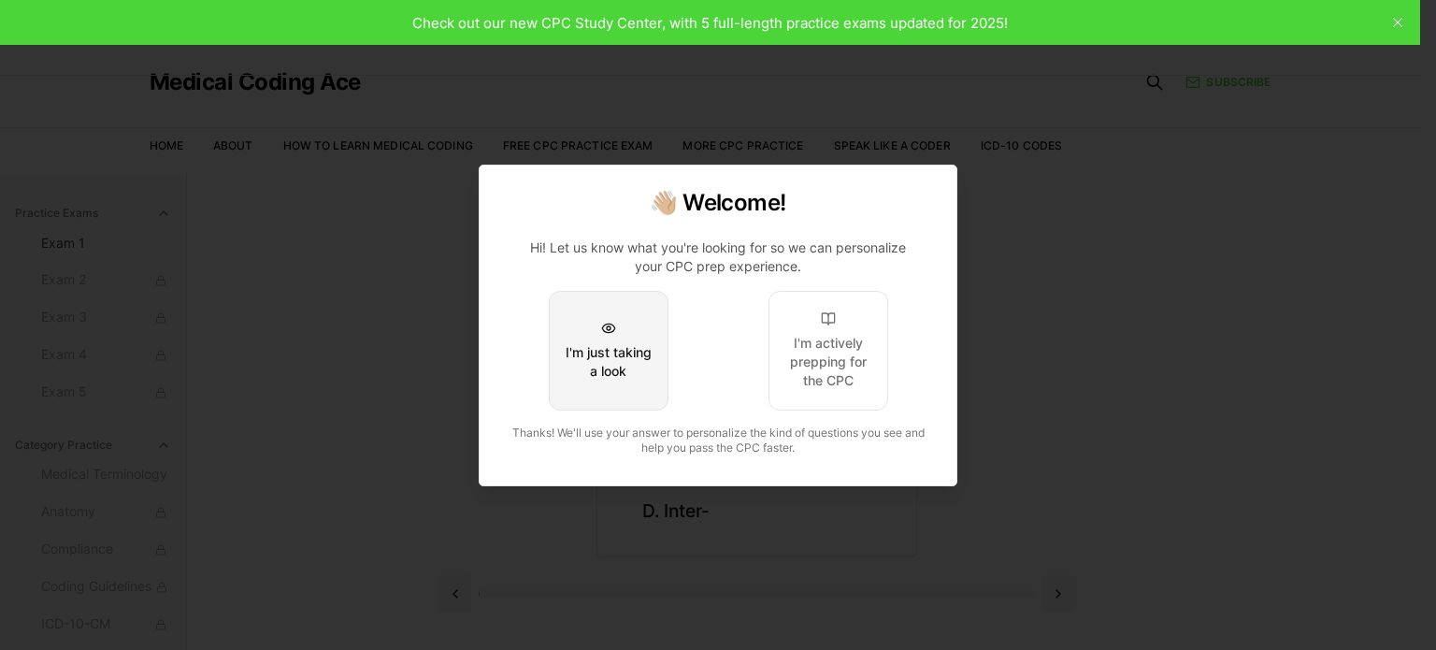
click at [603, 380] on div "I'm just taking a look" at bounding box center [609, 361] width 88 height 37
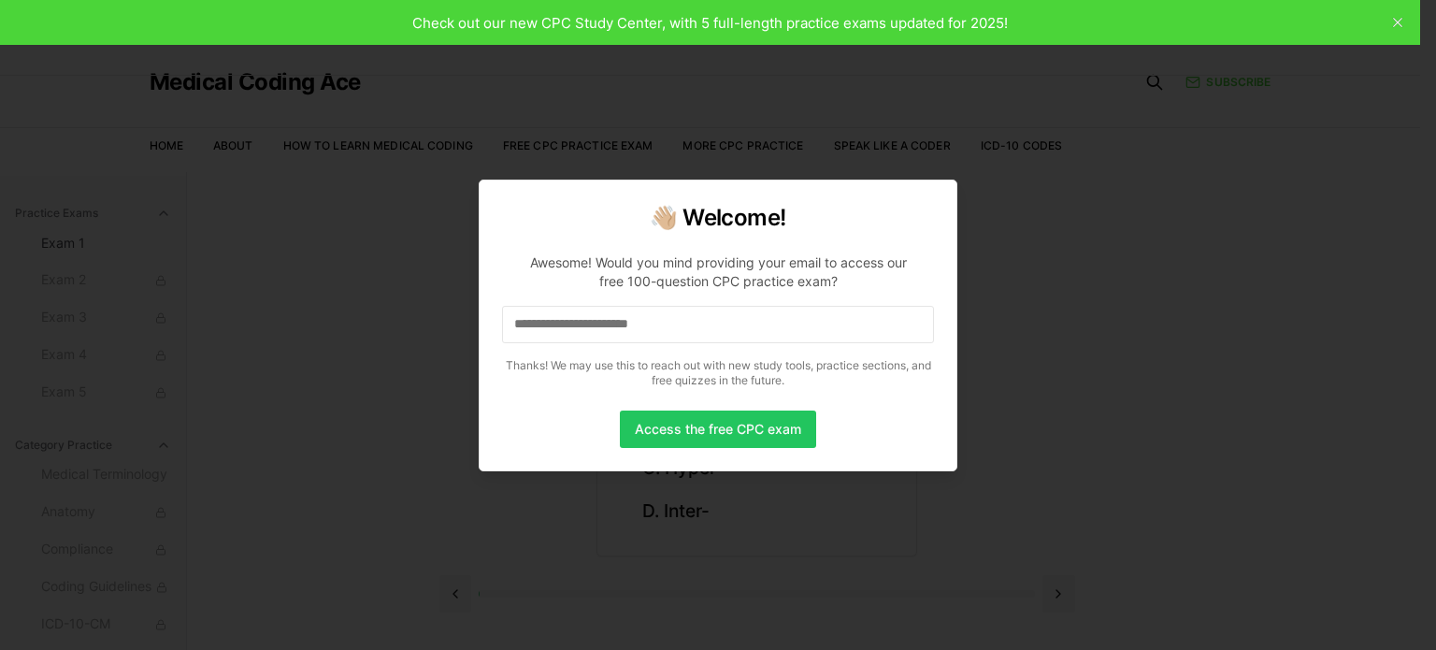
click at [630, 323] on input at bounding box center [718, 324] width 432 height 37
click at [656, 328] on input at bounding box center [718, 324] width 432 height 37
click at [658, 328] on input "*" at bounding box center [718, 324] width 432 height 37
click at [654, 331] on input "**" at bounding box center [718, 324] width 432 height 37
click at [654, 331] on input "*" at bounding box center [718, 324] width 432 height 37
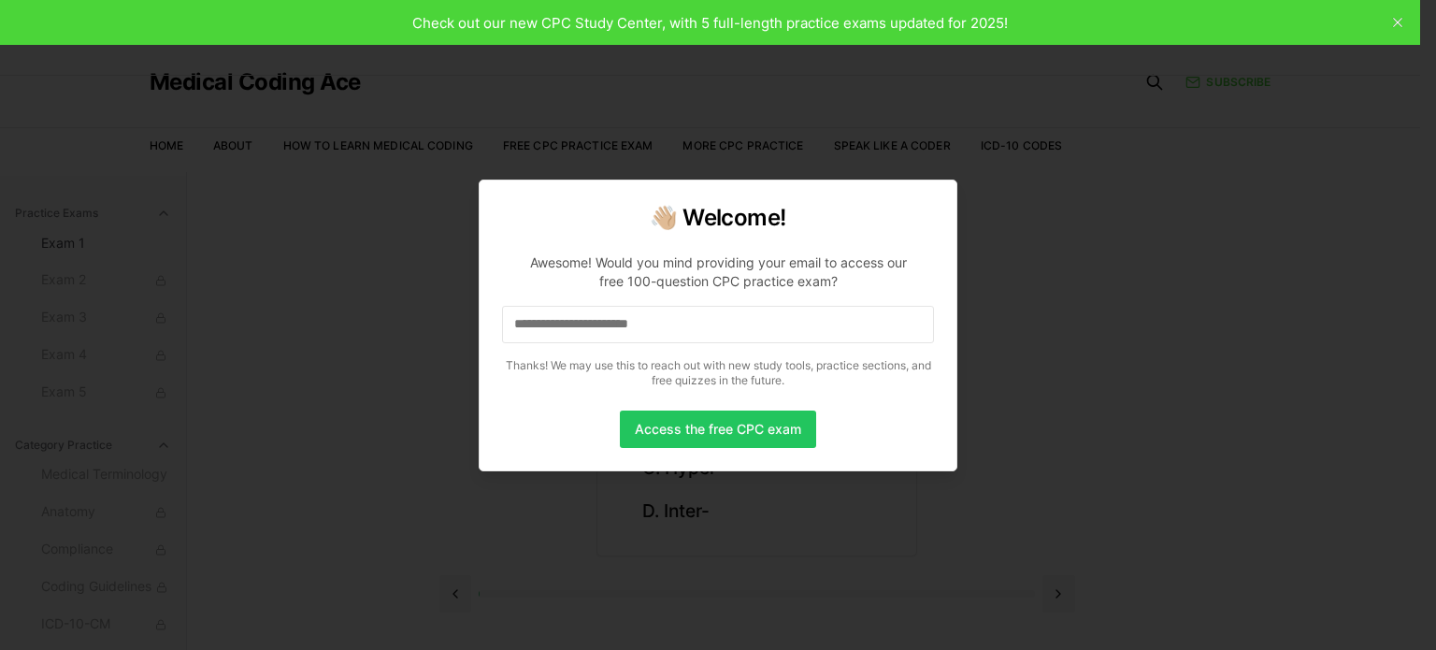
click at [654, 331] on input at bounding box center [718, 324] width 432 height 37
click at [654, 331] on input "*" at bounding box center [718, 324] width 432 height 37
click at [983, 285] on div at bounding box center [718, 325] width 1436 height 650
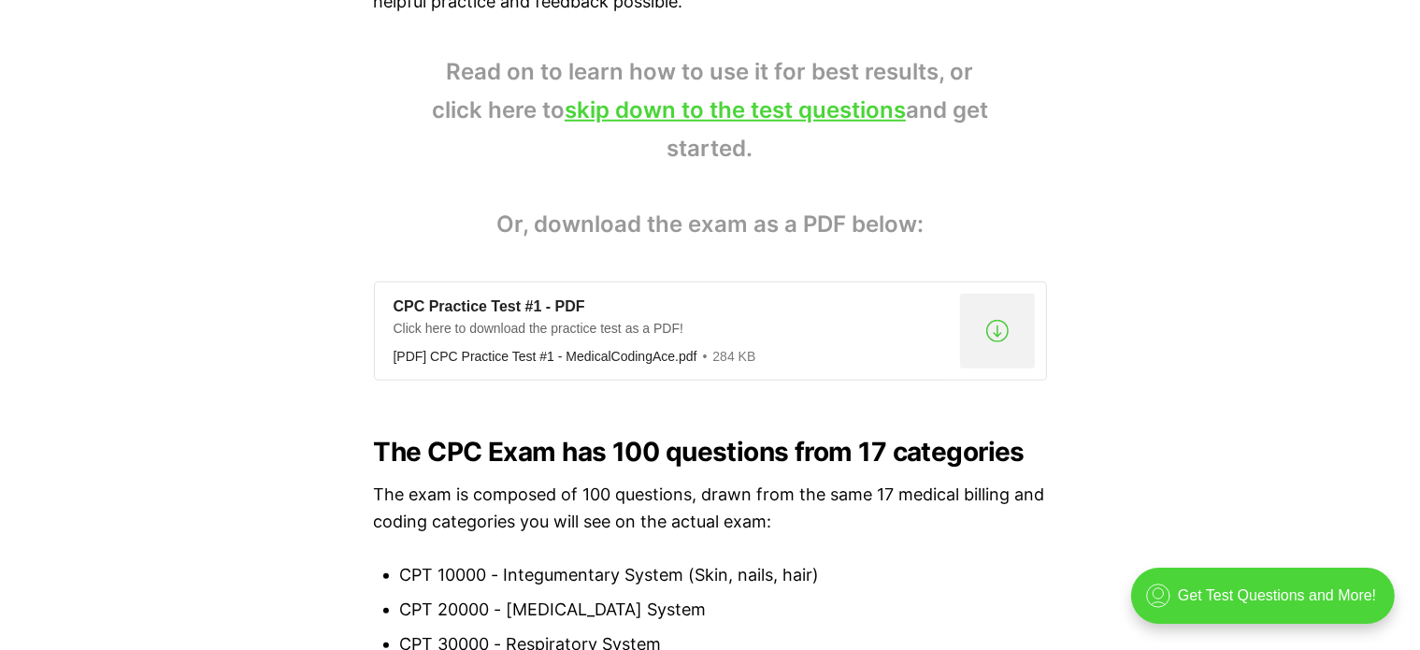
scroll to position [1375, 0]
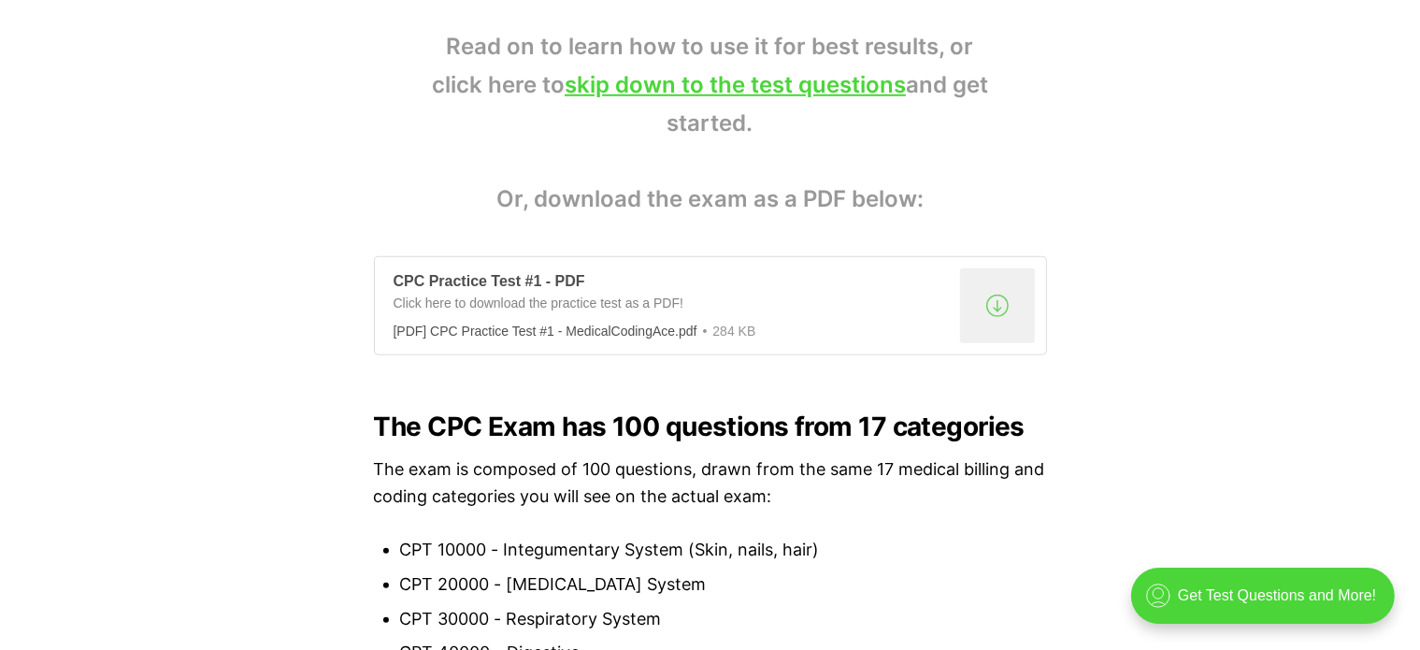
click at [505, 291] on div "CPC Practice Test #1 - PDF" at bounding box center [673, 282] width 559 height 20
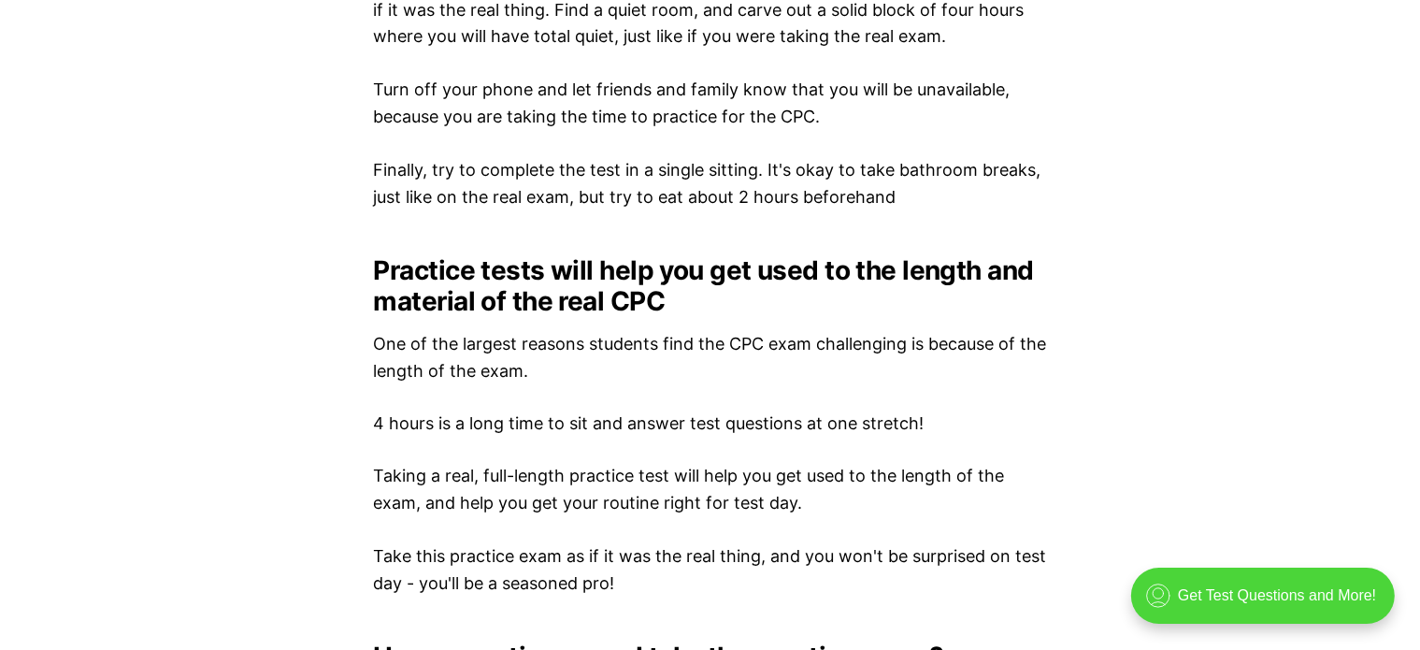
scroll to position [2513, 0]
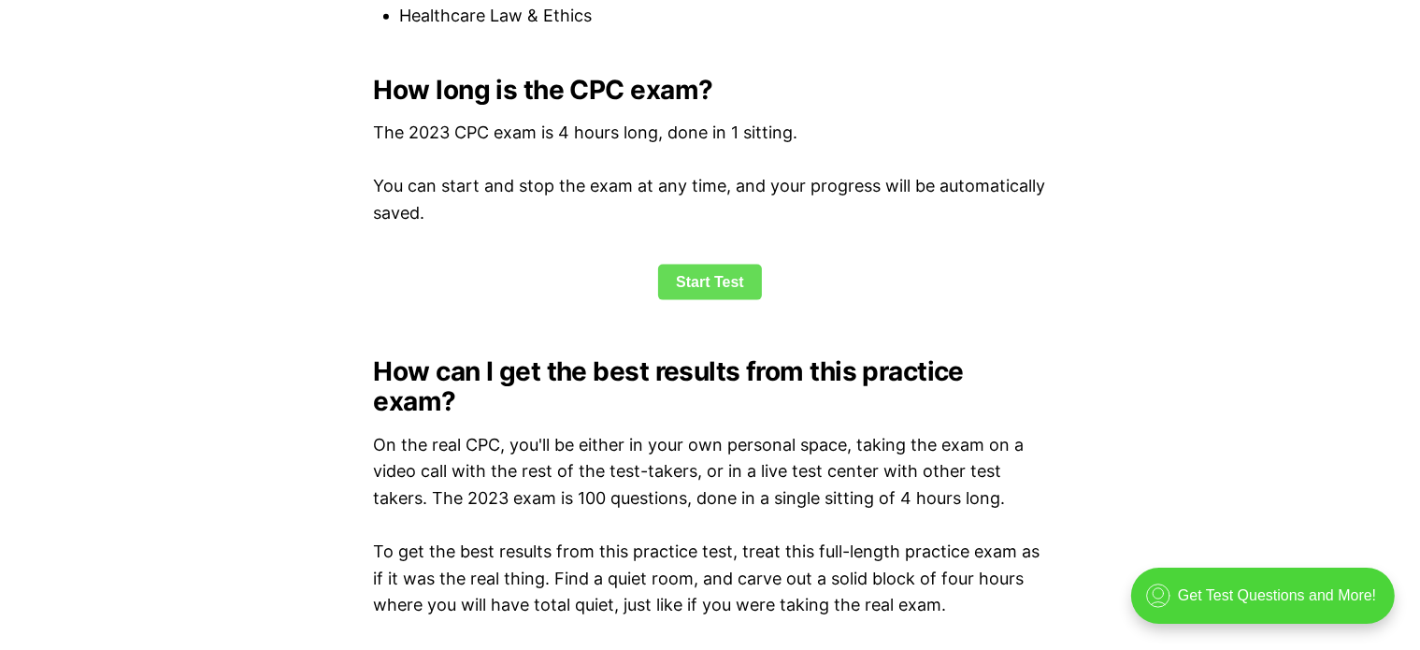
click at [683, 269] on link "Start Test" at bounding box center [710, 283] width 104 height 36
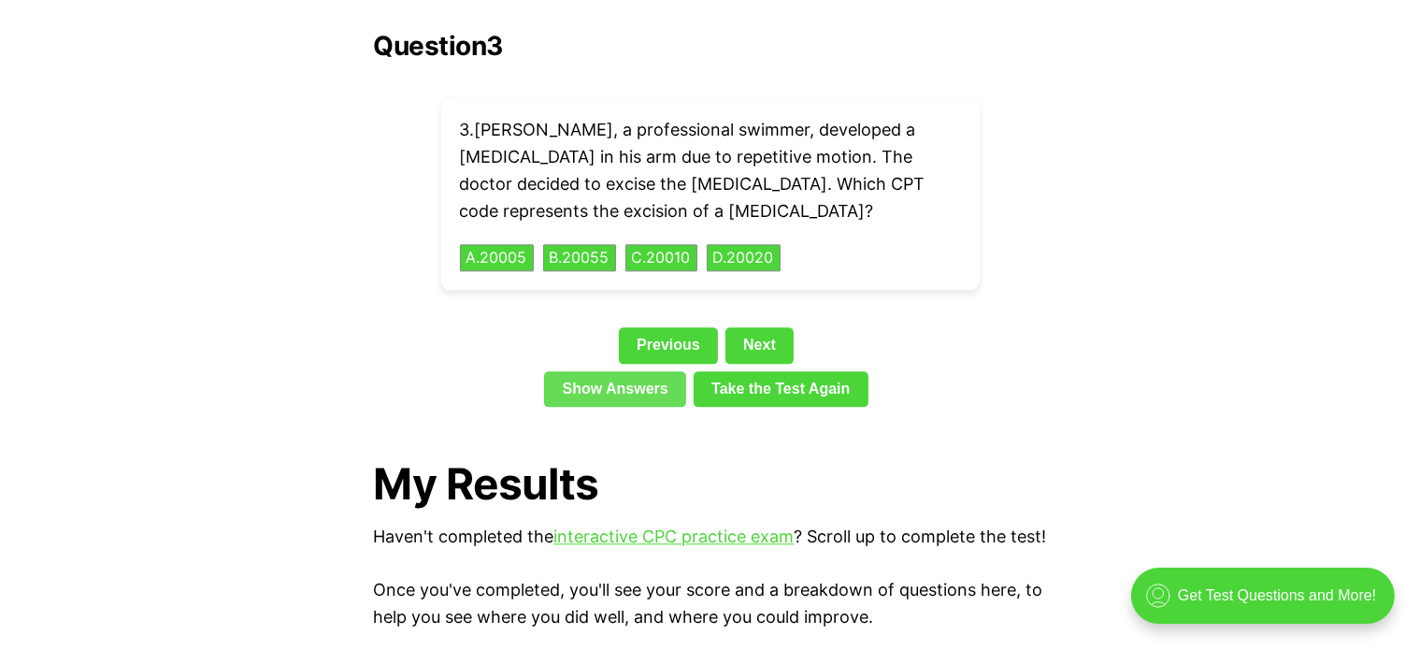
click at [649, 371] on link "Show Answers" at bounding box center [615, 389] width 142 height 36
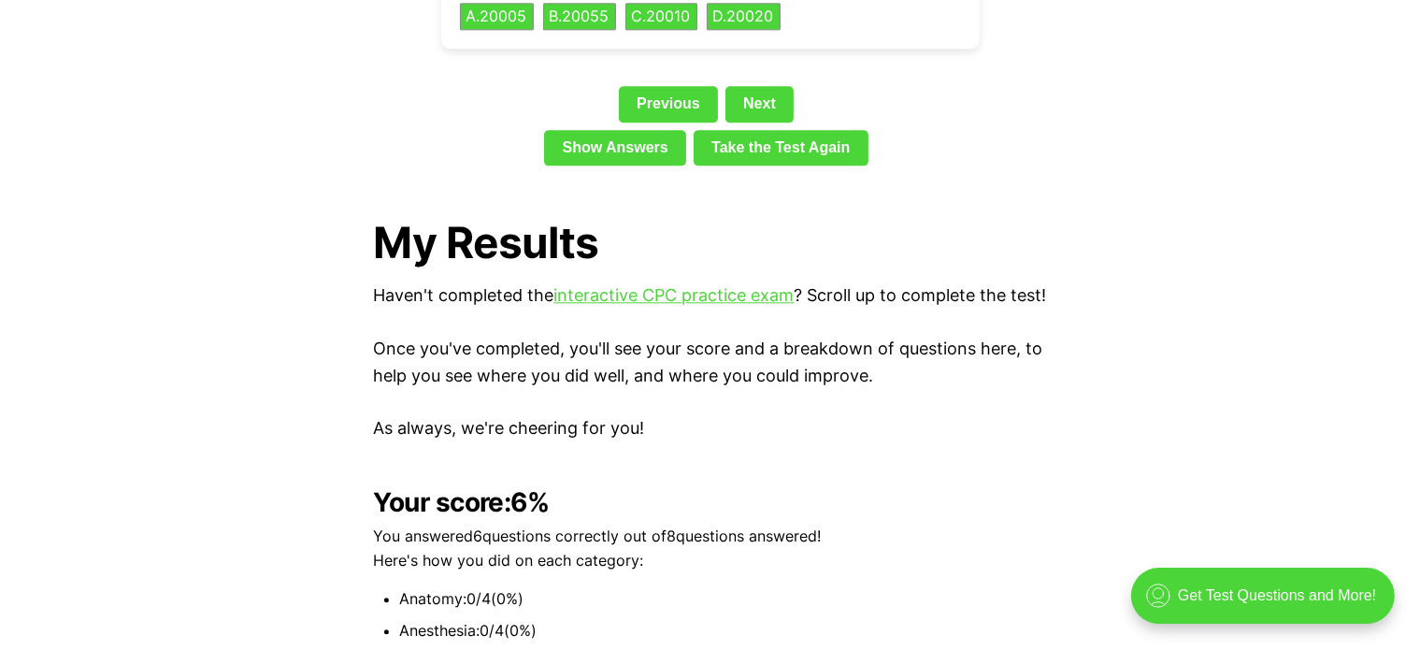
scroll to position [3955, 0]
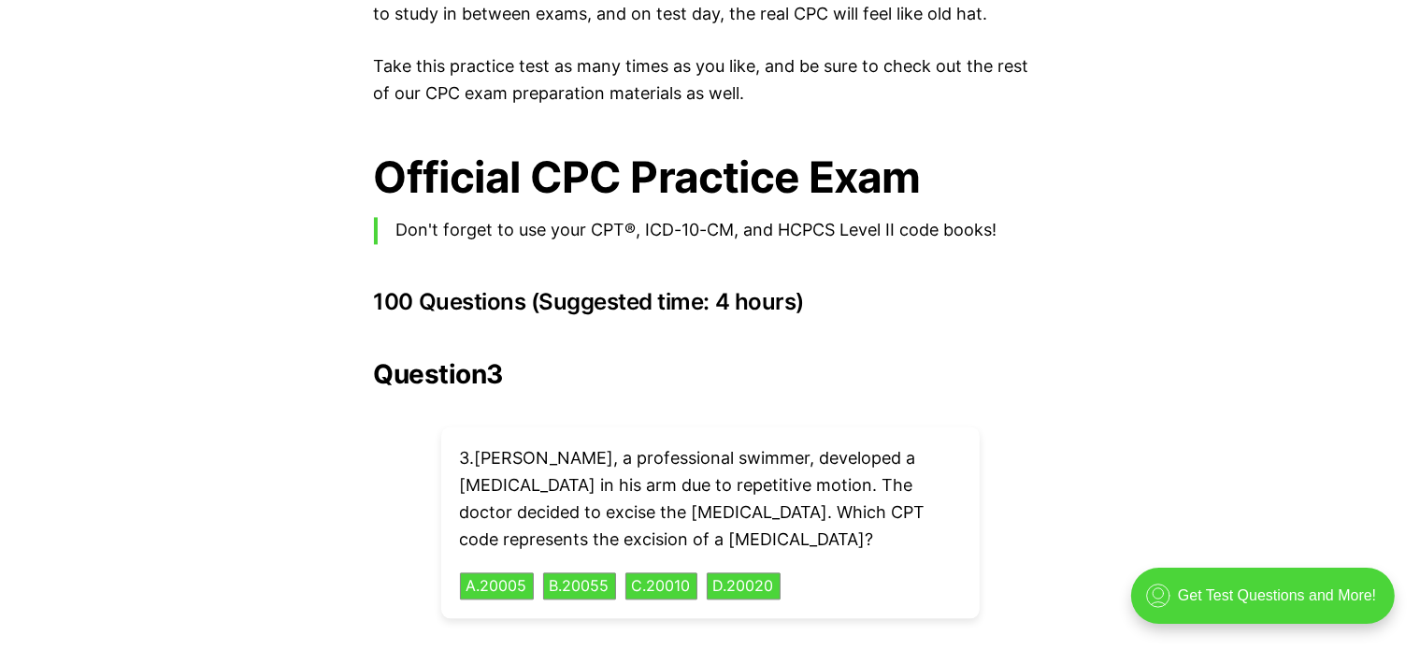
scroll to position [4283, 0]
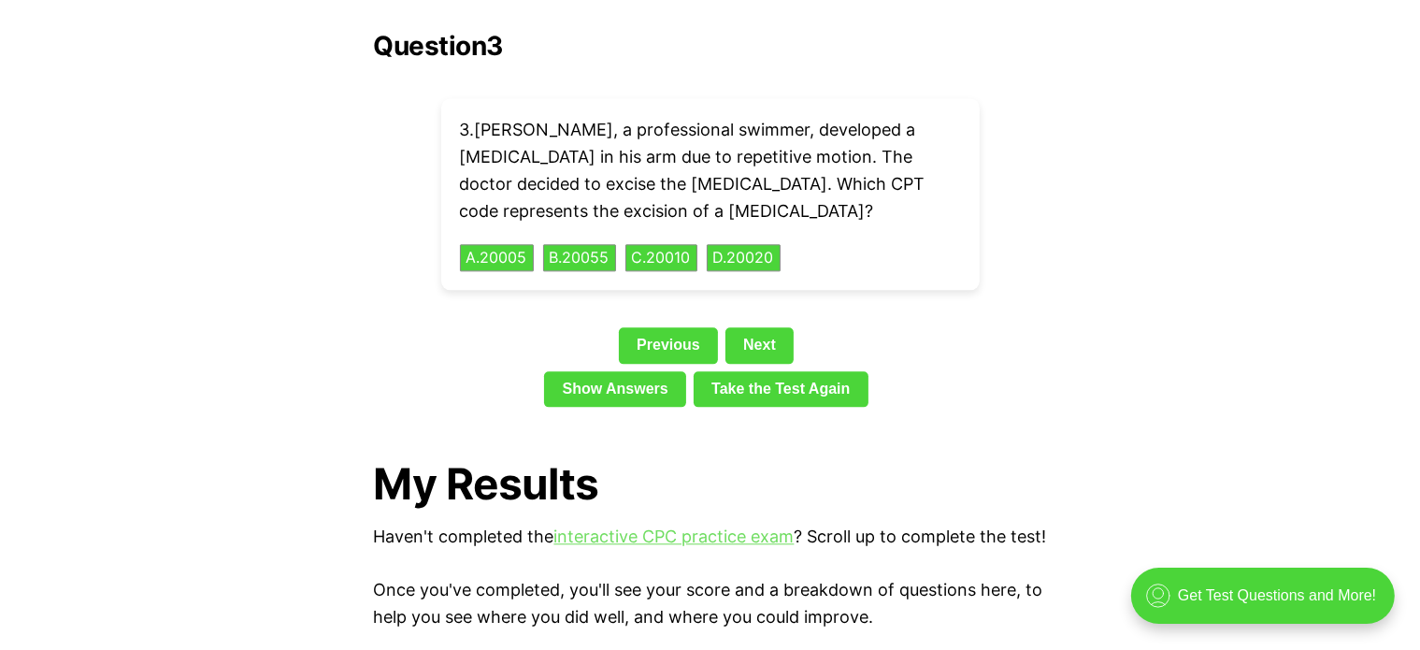
click at [696, 526] on link "interactive CPC practice exam" at bounding box center [674, 536] width 240 height 20
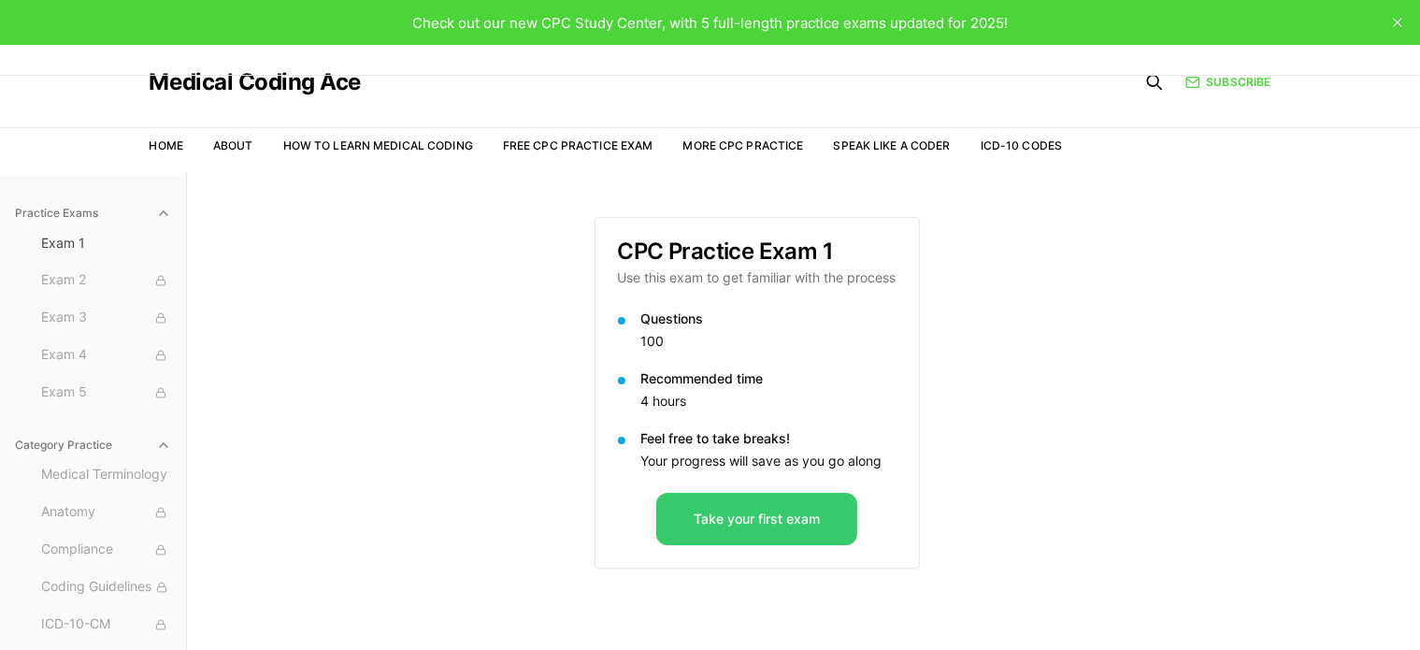
click at [693, 504] on button "Take your first exam" at bounding box center [756, 519] width 201 height 52
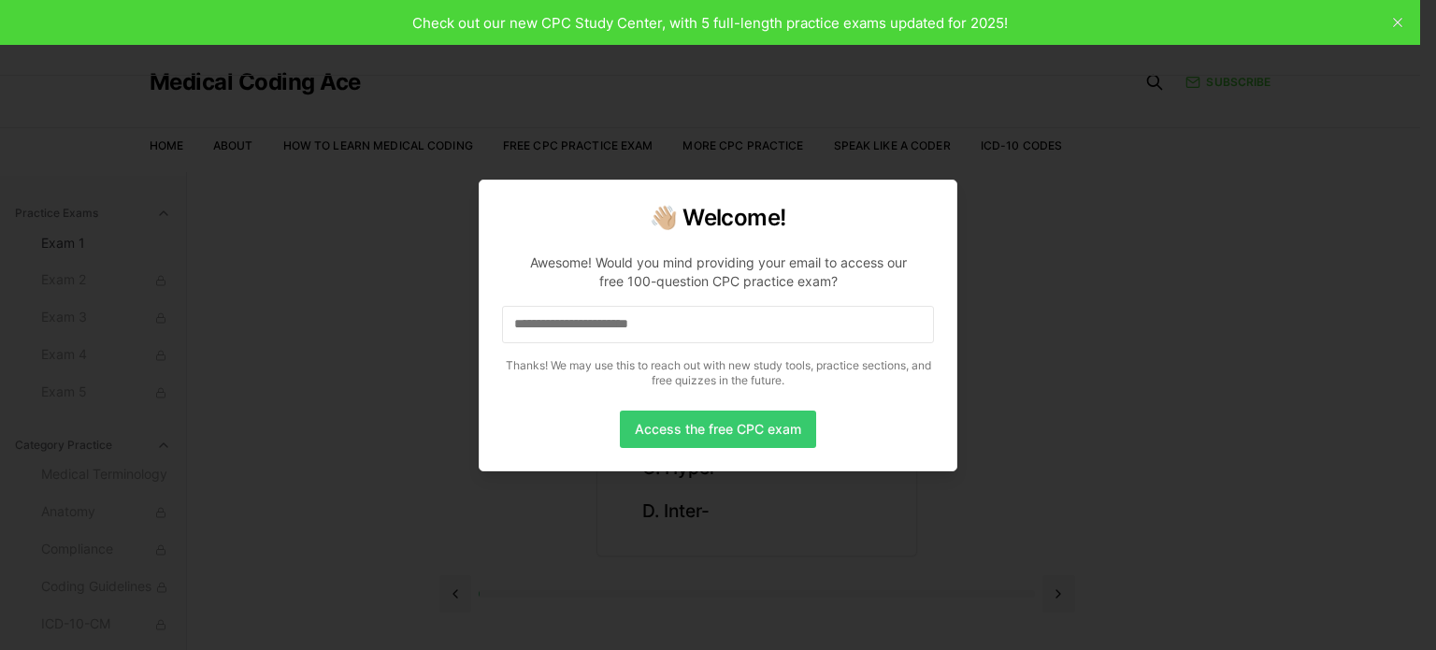
click at [672, 418] on button "Access the free CPC exam" at bounding box center [718, 428] width 196 height 37
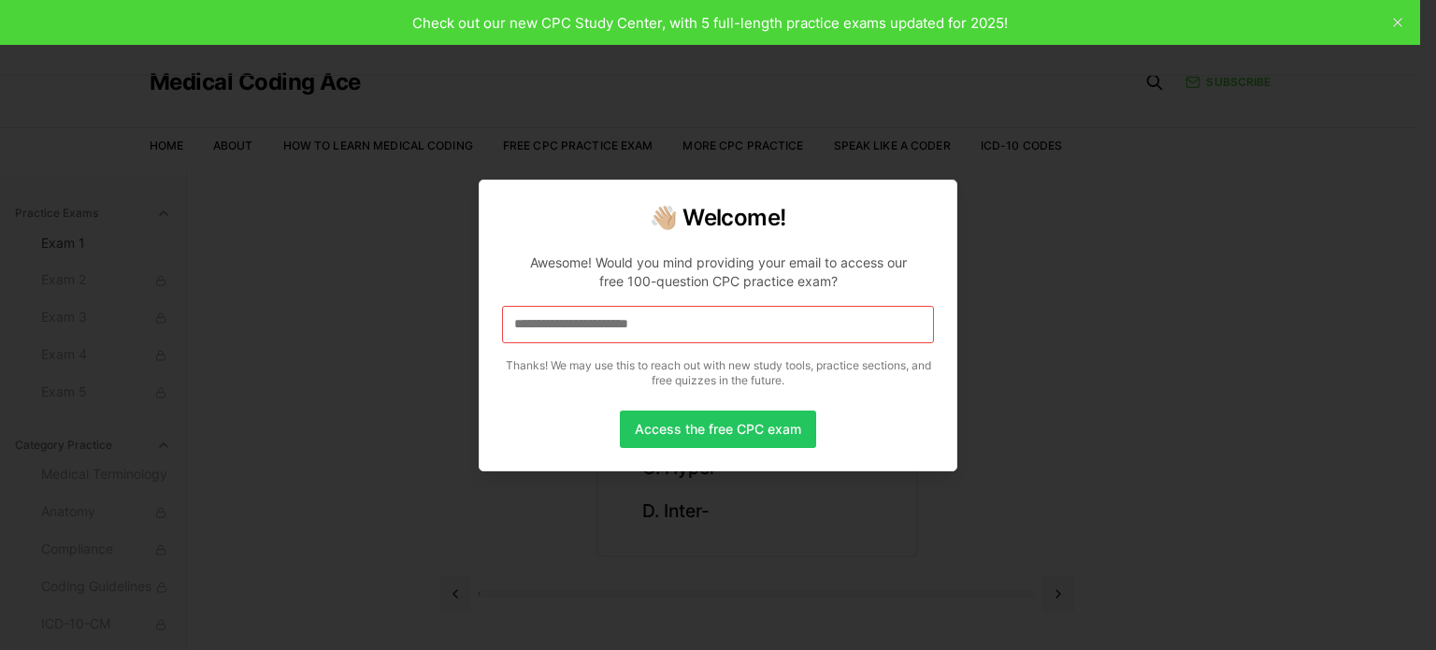
click at [541, 329] on input at bounding box center [718, 324] width 432 height 37
click at [541, 329] on input "*" at bounding box center [718, 324] width 432 height 37
click at [541, 329] on input "**" at bounding box center [718, 324] width 432 height 37
click at [541, 329] on input "***" at bounding box center [718, 324] width 432 height 37
click at [541, 329] on input "****" at bounding box center [718, 324] width 432 height 37
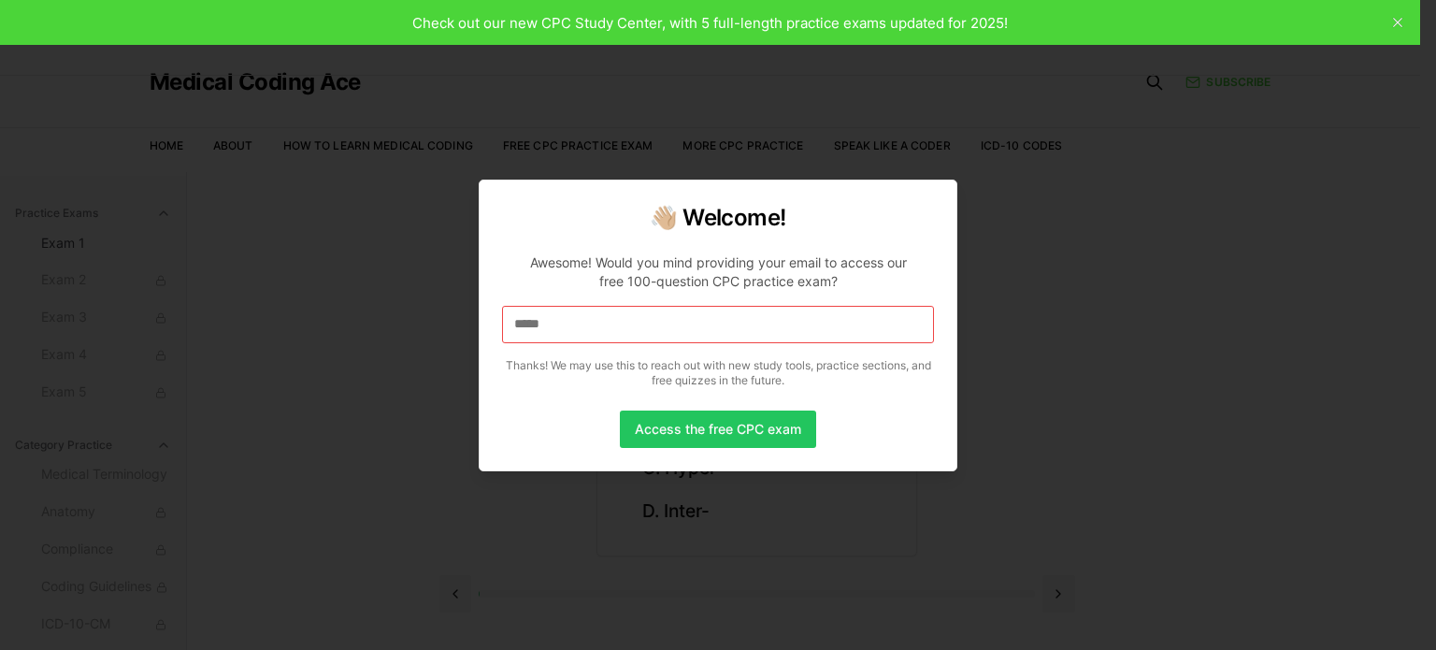
click at [541, 329] on input "*****" at bounding box center [718, 324] width 432 height 37
drag, startPoint x: 556, startPoint y: 324, endPoint x: 481, endPoint y: 323, distance: 74.8
click at [481, 323] on div "👋🏼 Welcome! Awesome! Would you mind providing your email to access our free 100…" at bounding box center [718, 325] width 479 height 292
click at [545, 331] on input at bounding box center [718, 324] width 432 height 37
click at [676, 430] on button "Access the free CPC exam" at bounding box center [718, 428] width 196 height 37
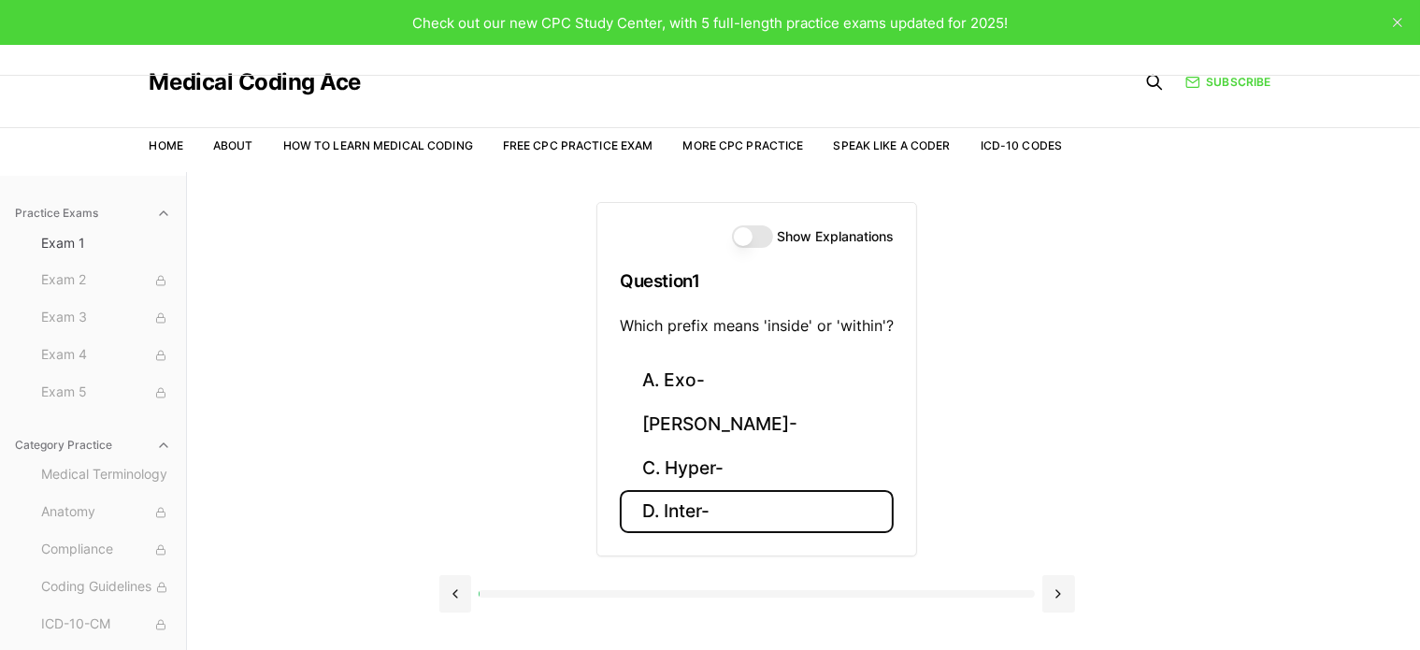
click at [679, 509] on button "D. Inter-" at bounding box center [757, 512] width 274 height 44
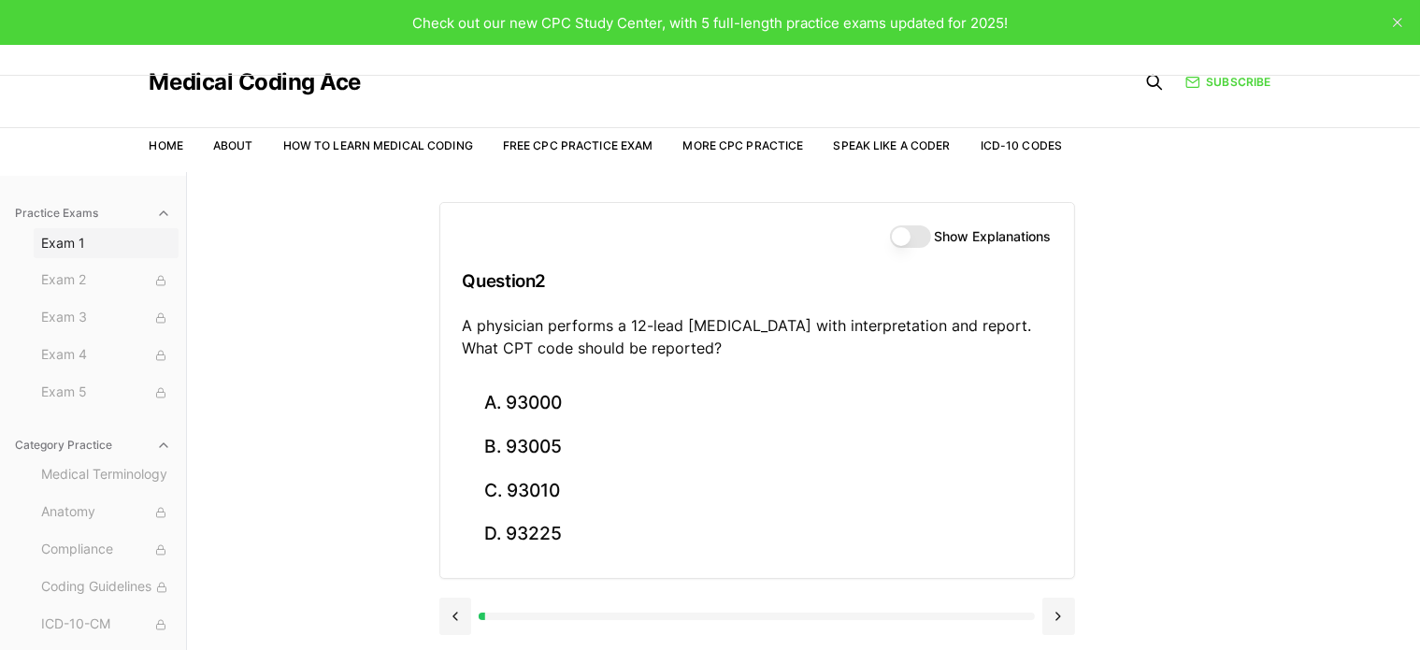
click at [58, 244] on span "Exam 1" at bounding box center [106, 243] width 130 height 19
drag, startPoint x: 58, startPoint y: 244, endPoint x: 317, endPoint y: 163, distance: 271.4
click at [317, 163] on nav "Home About How to Learn Medical Coding Free CPC Practice Exam More CPC Practice…" at bounding box center [606, 146] width 913 height 52
click at [1022, 301] on h3 "Question 2" at bounding box center [757, 280] width 589 height 55
click at [915, 238] on button "Show Explanations" at bounding box center [910, 236] width 41 height 22
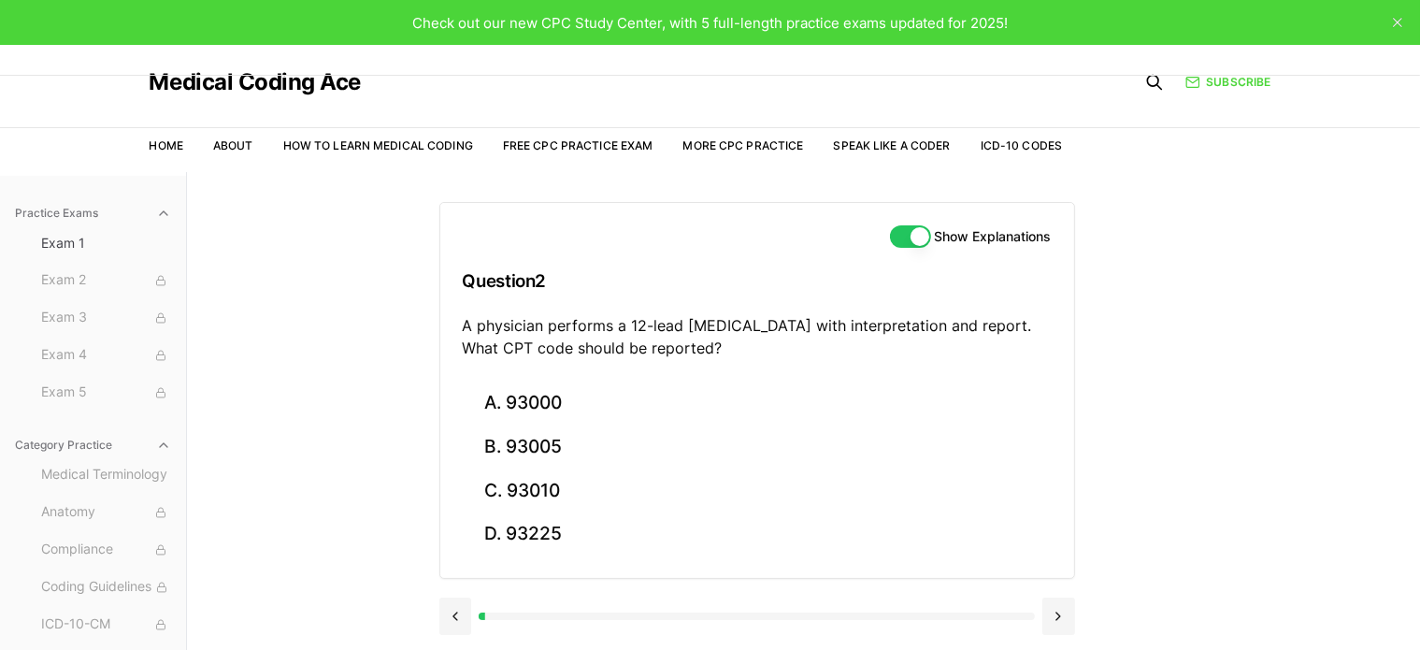
click at [914, 235] on button "Show Explanations" at bounding box center [910, 236] width 41 height 22
click at [1400, 610] on div "Practice Exams Exam 1 Exam 2 Exam 3 Exam 4 Exam 5 Category Practice Medical Ter…" at bounding box center [710, 497] width 1420 height 650
click at [932, 151] on link "Speak Like a Coder" at bounding box center [892, 145] width 117 height 14
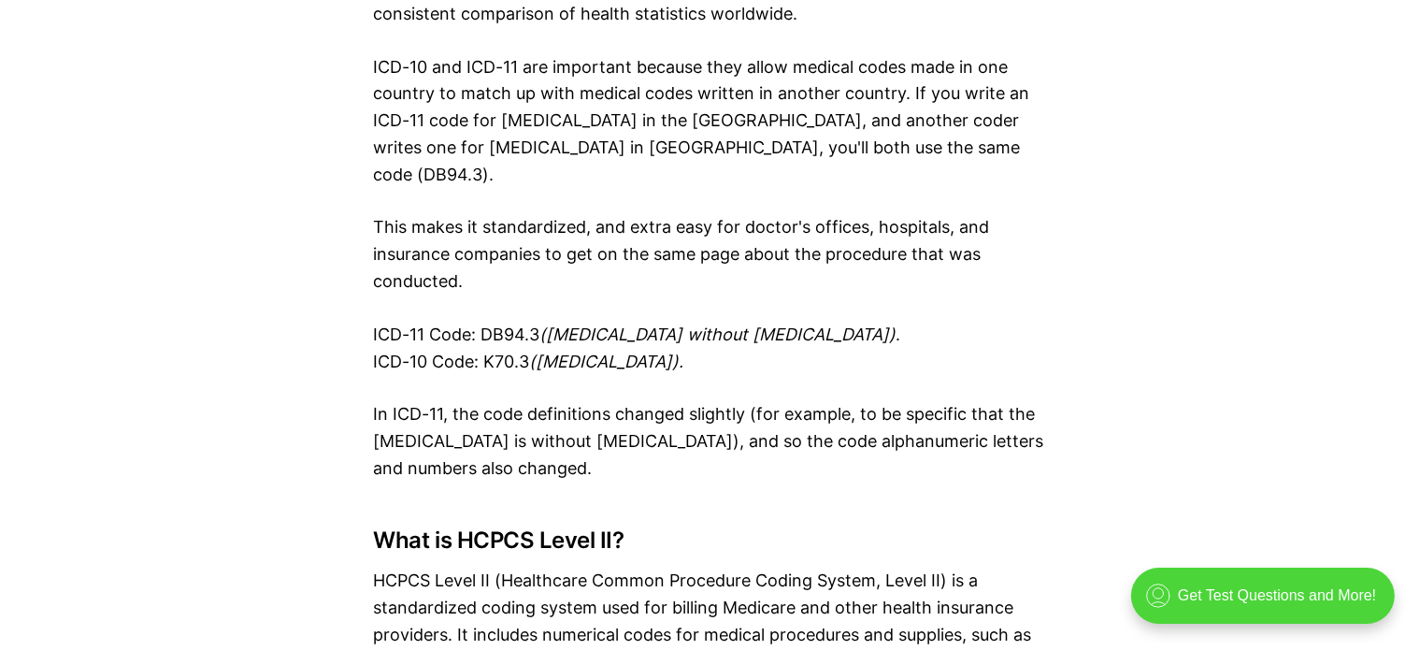
scroll to position [2274, 0]
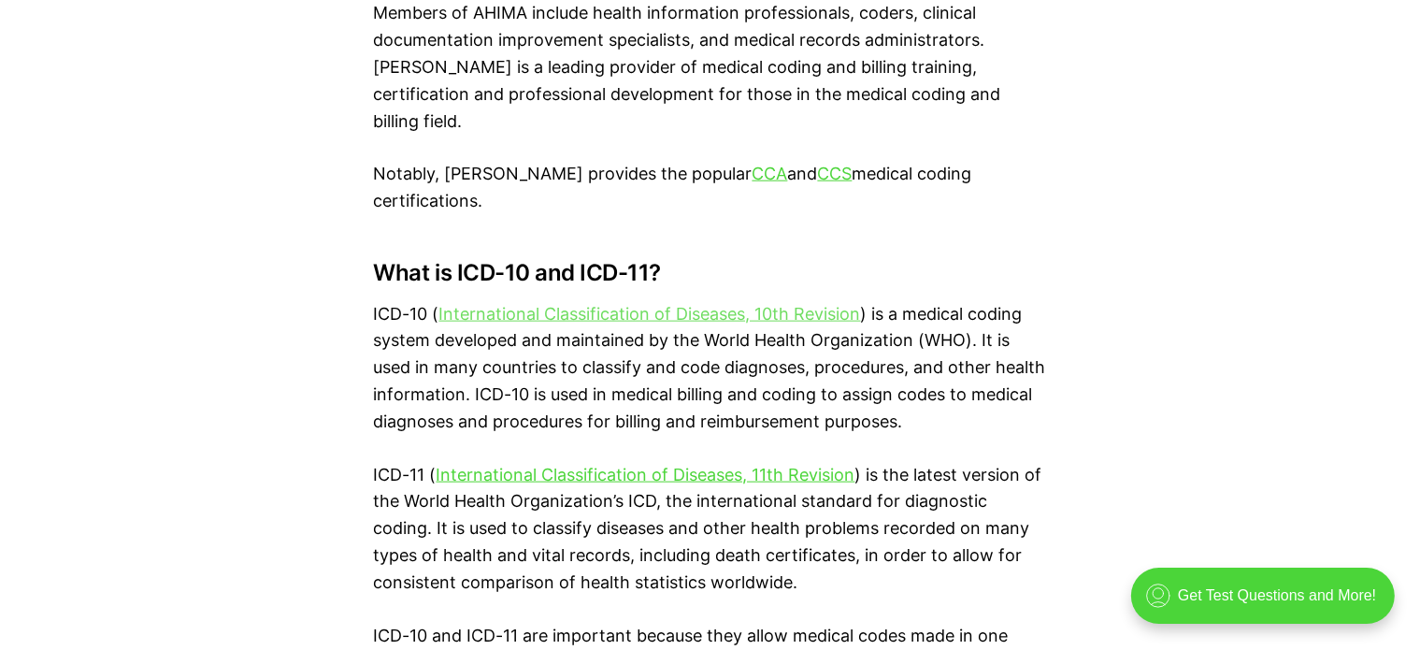
click at [639, 304] on link "International Classification of Diseases, 10th Revision" at bounding box center [650, 314] width 422 height 20
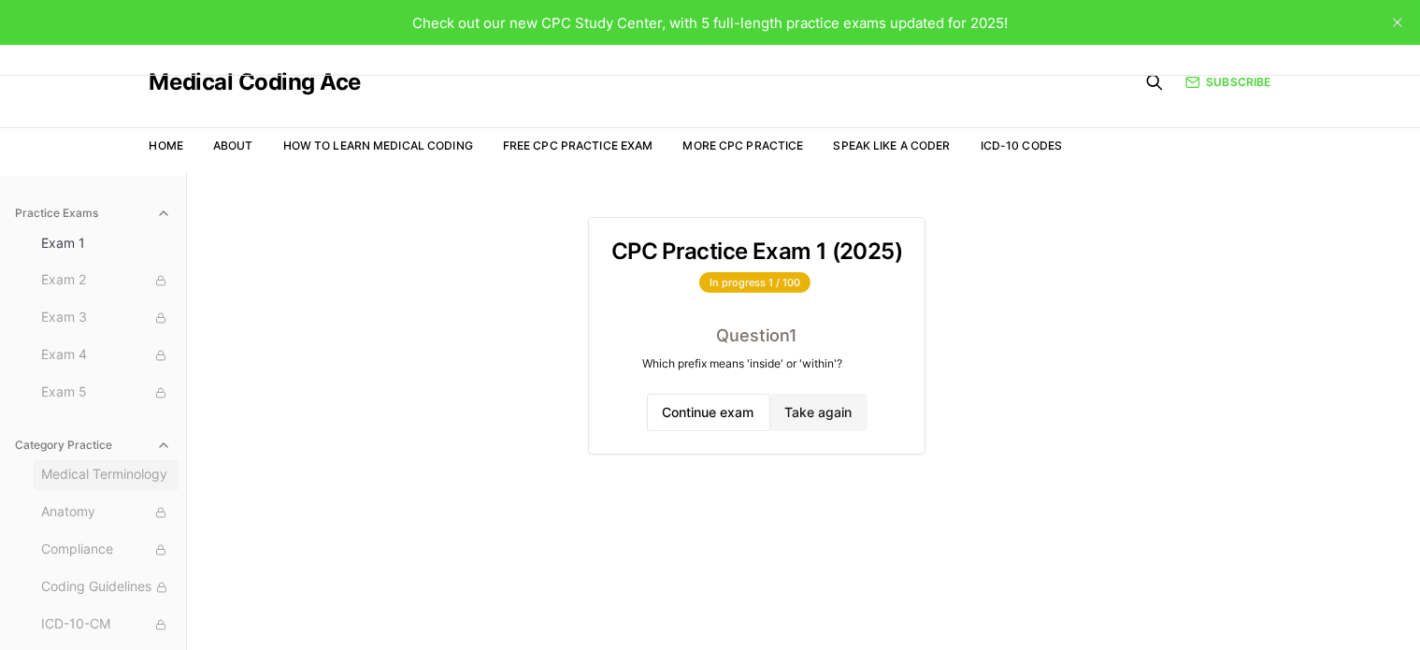
click at [102, 466] on span "Medical Terminology" at bounding box center [106, 475] width 130 height 21
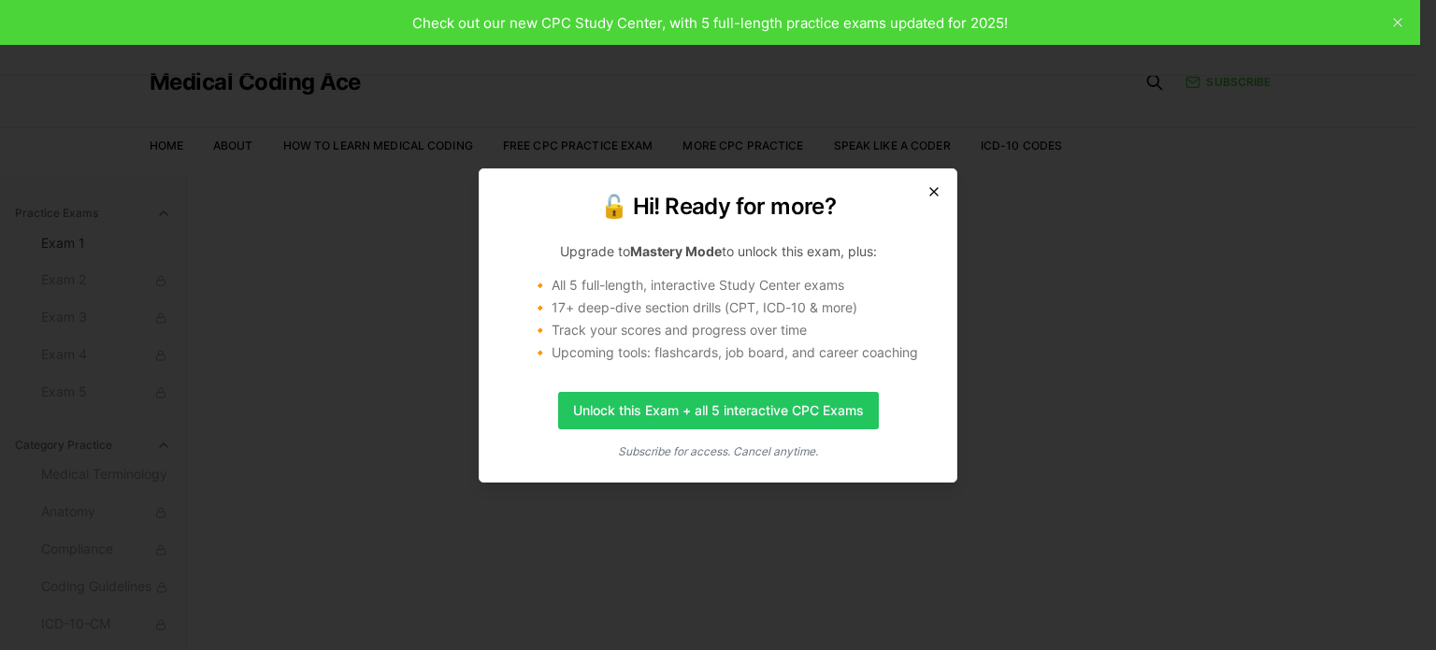
click at [931, 191] on icon "button" at bounding box center [933, 191] width 15 height 15
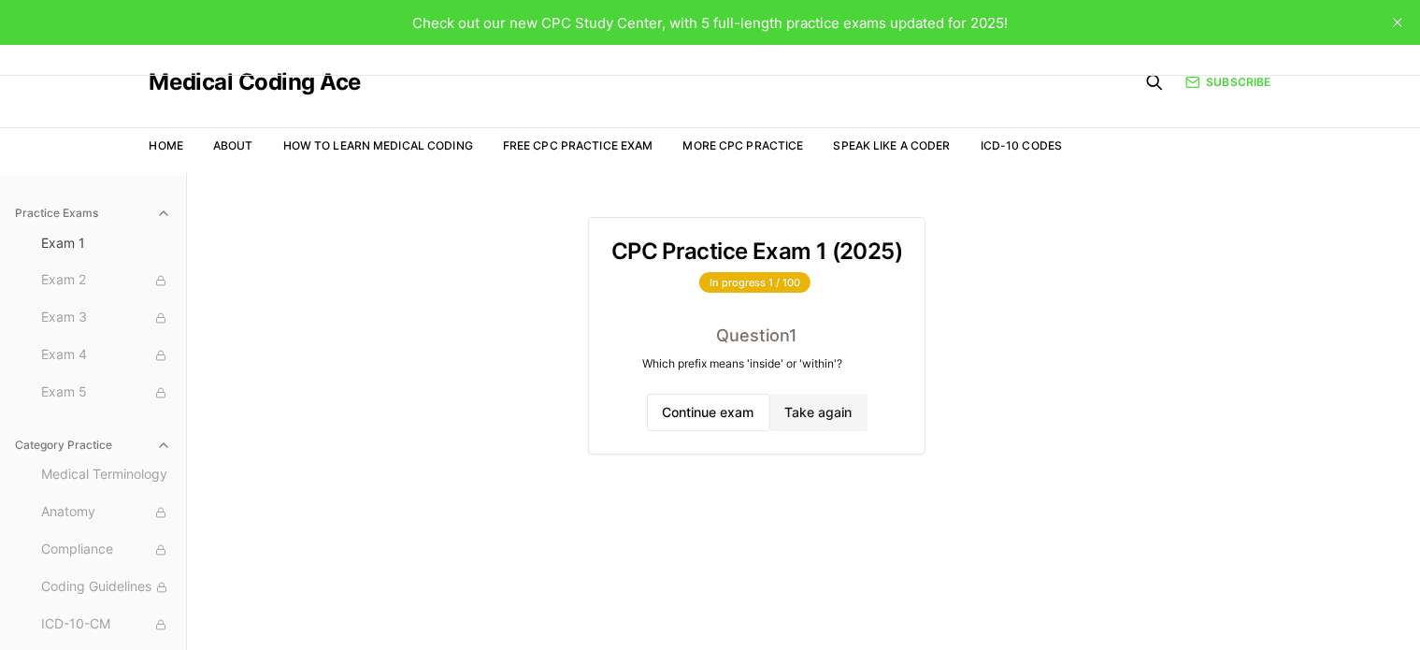
scroll to position [325, 0]
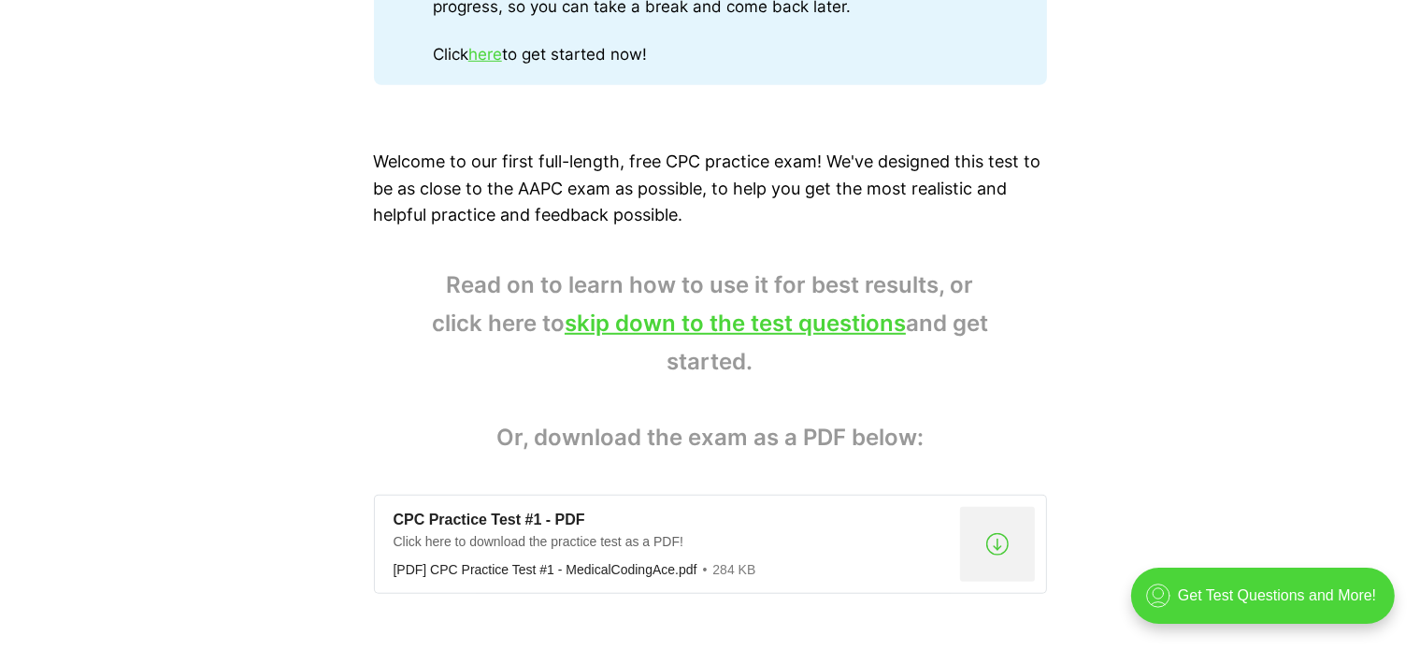
scroll to position [1705, 0]
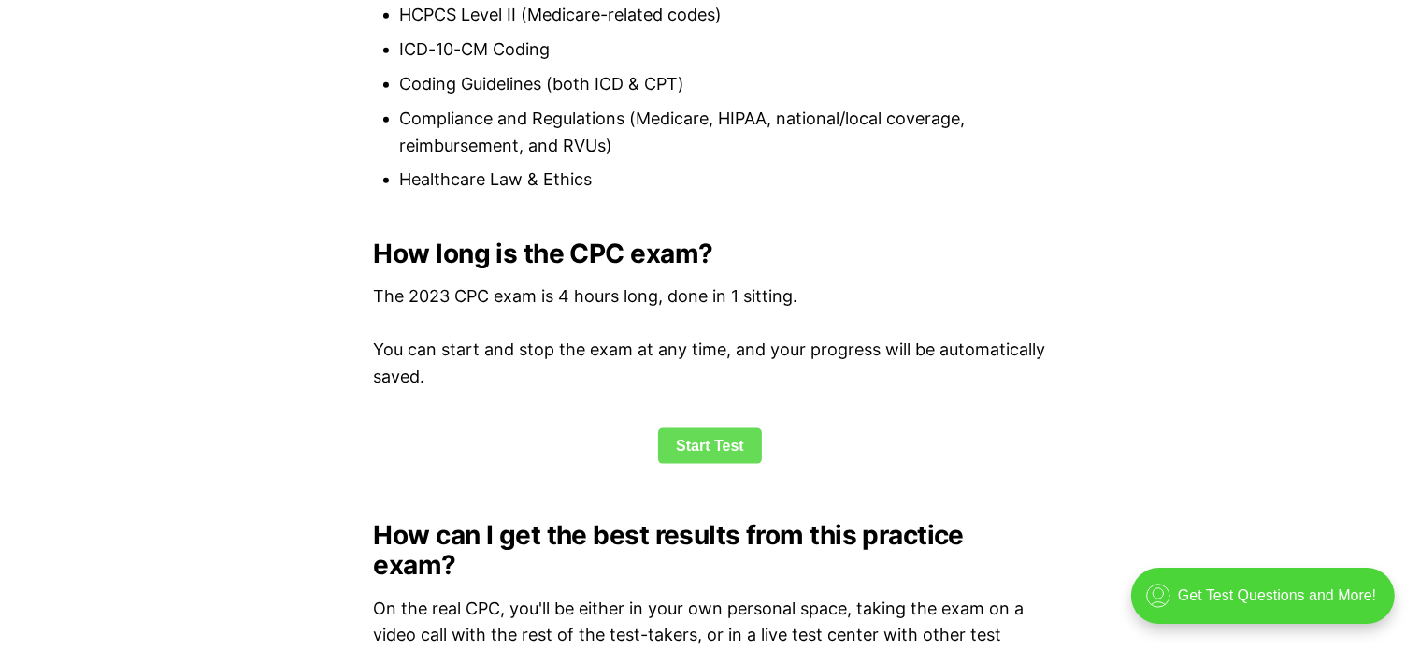
click at [730, 428] on link "Start Test" at bounding box center [710, 446] width 104 height 36
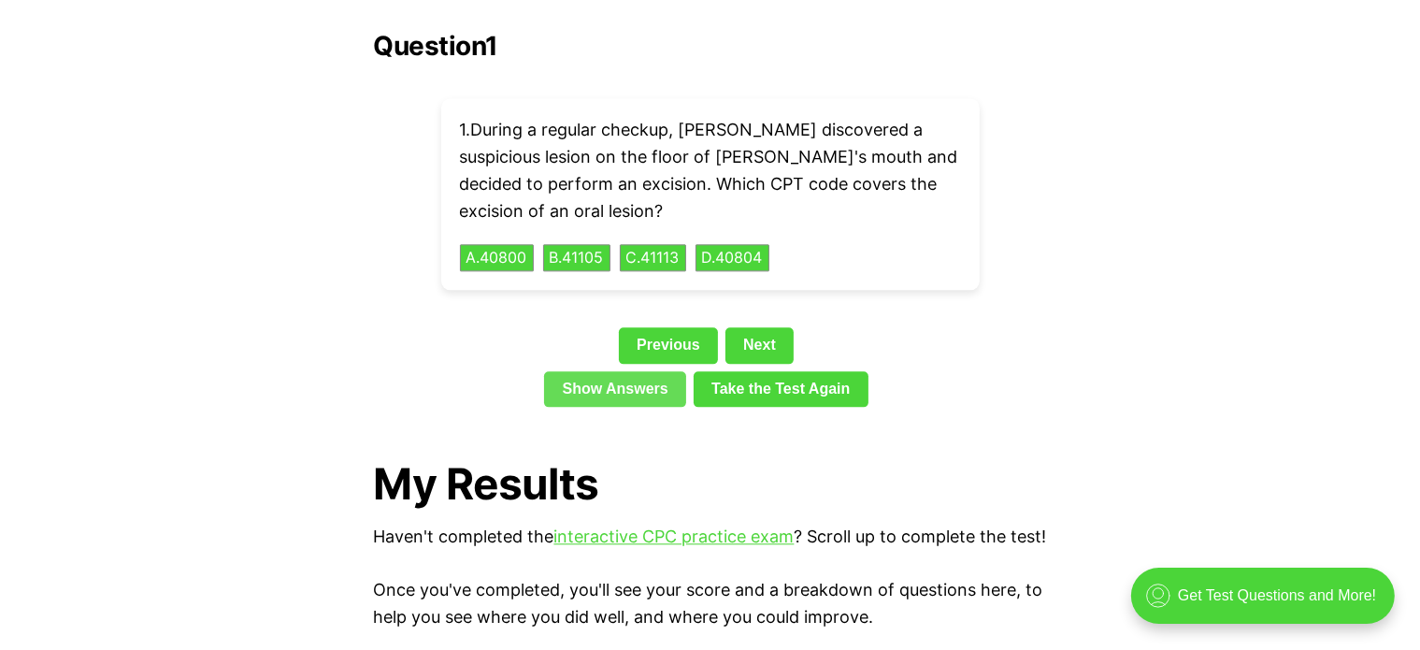
click at [661, 371] on link "Show Answers" at bounding box center [615, 389] width 142 height 36
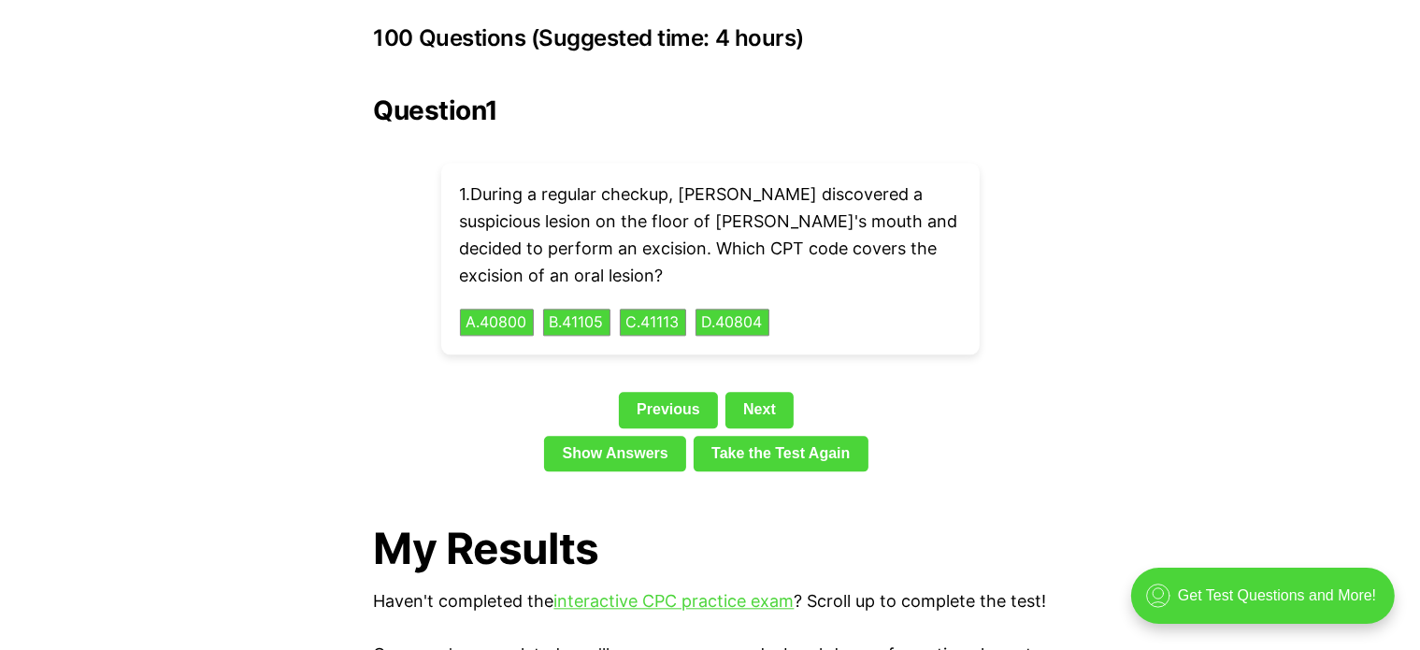
scroll to position [4296, 0]
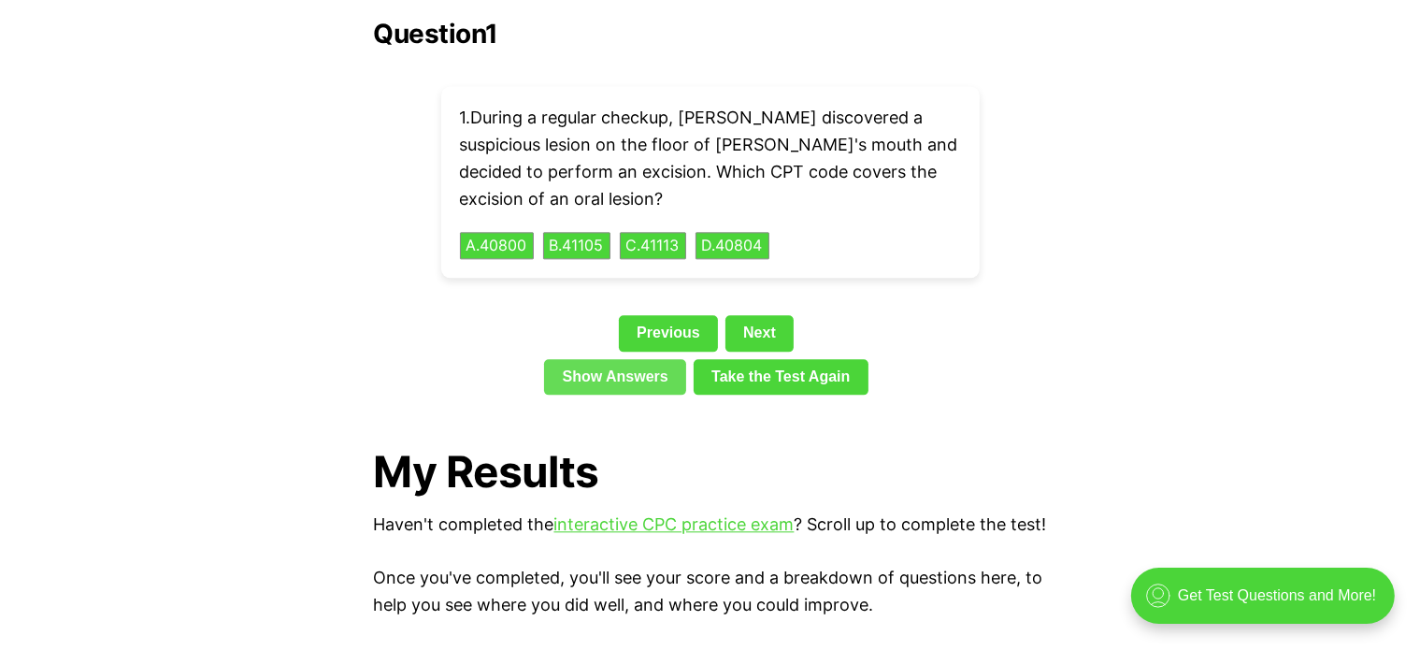
click at [631, 359] on link "Show Answers" at bounding box center [615, 377] width 142 height 36
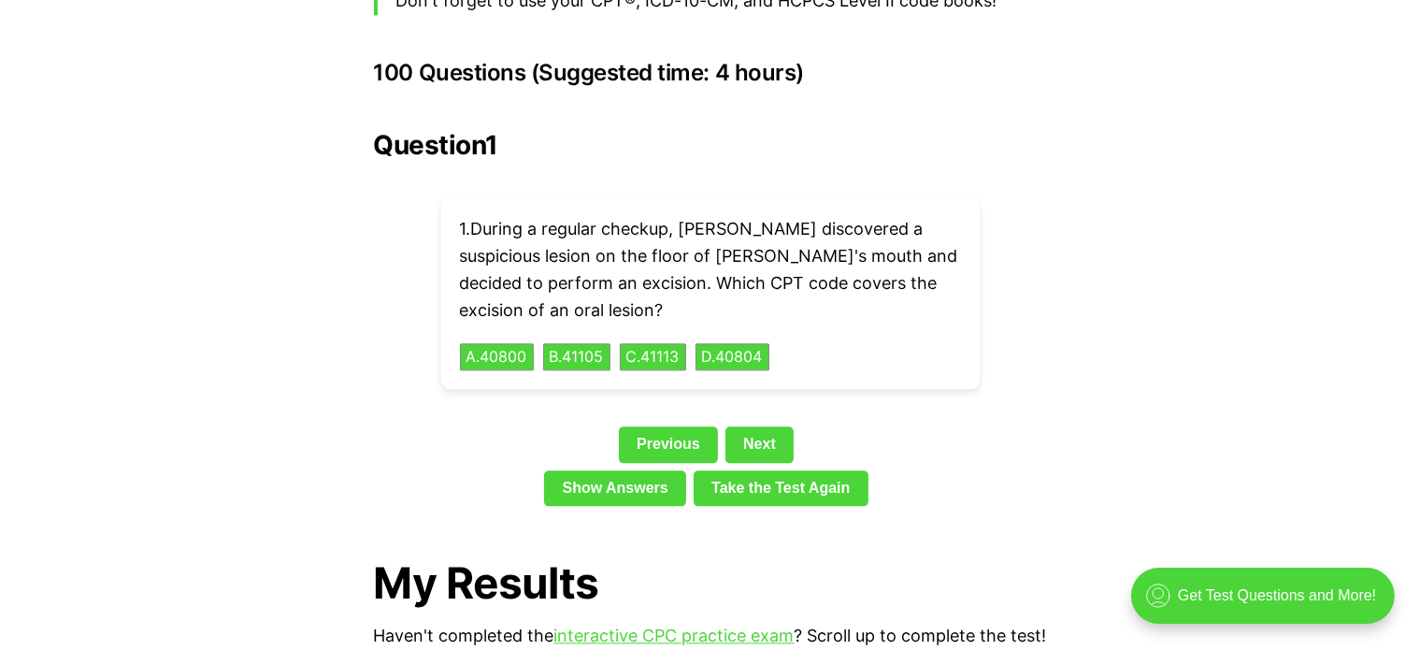
scroll to position [4227, 0]
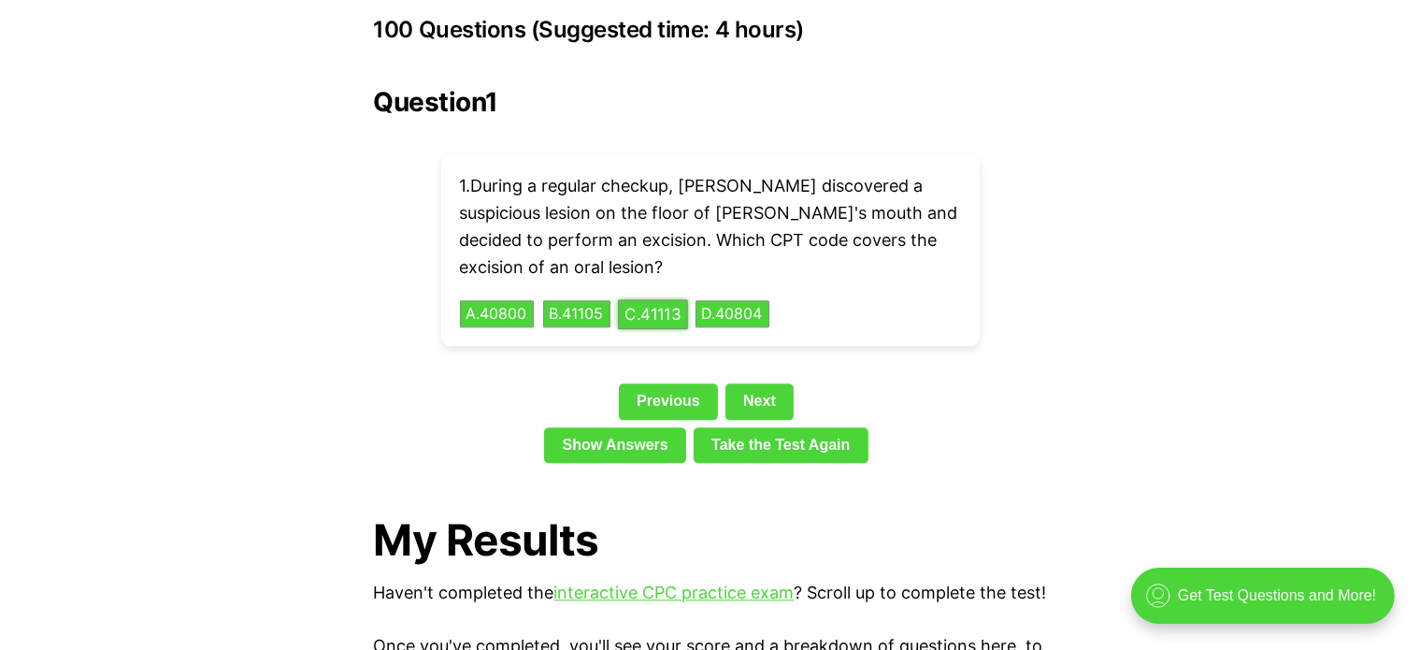
click at [639, 299] on button "C . 41113" at bounding box center [653, 313] width 70 height 29
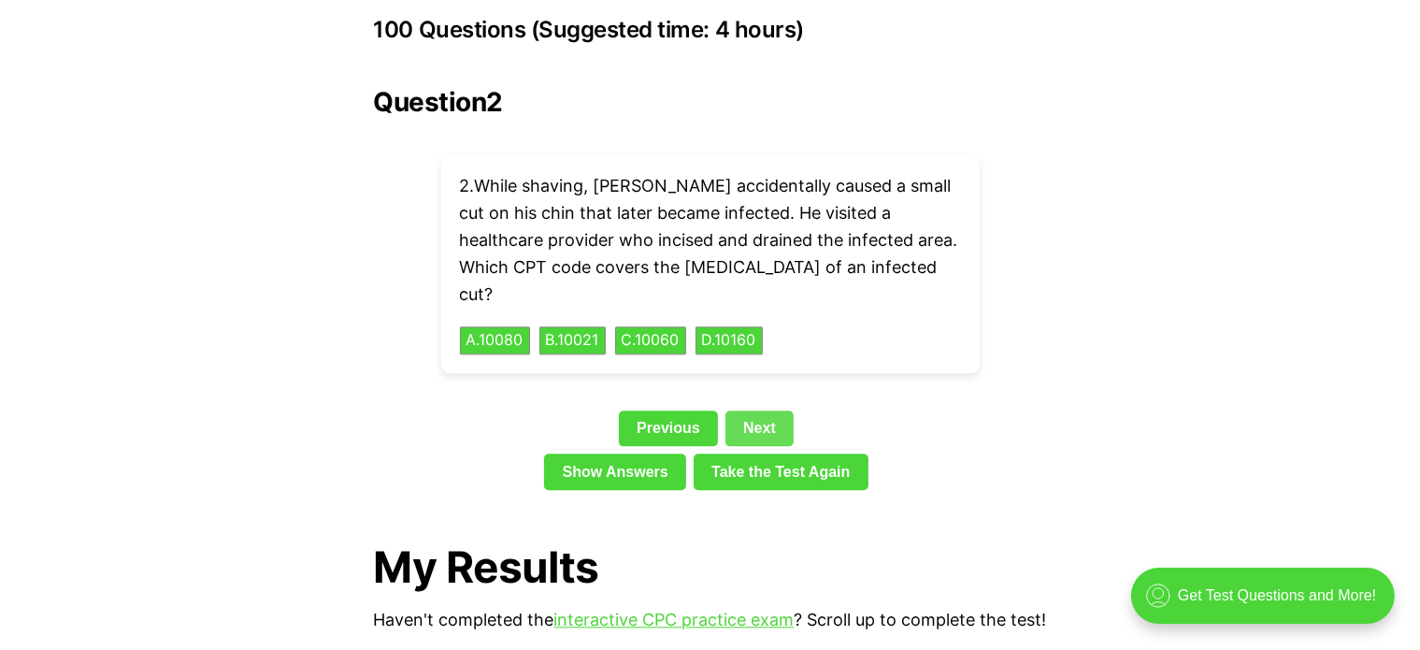
click at [754, 410] on link "Next" at bounding box center [759, 428] width 68 height 36
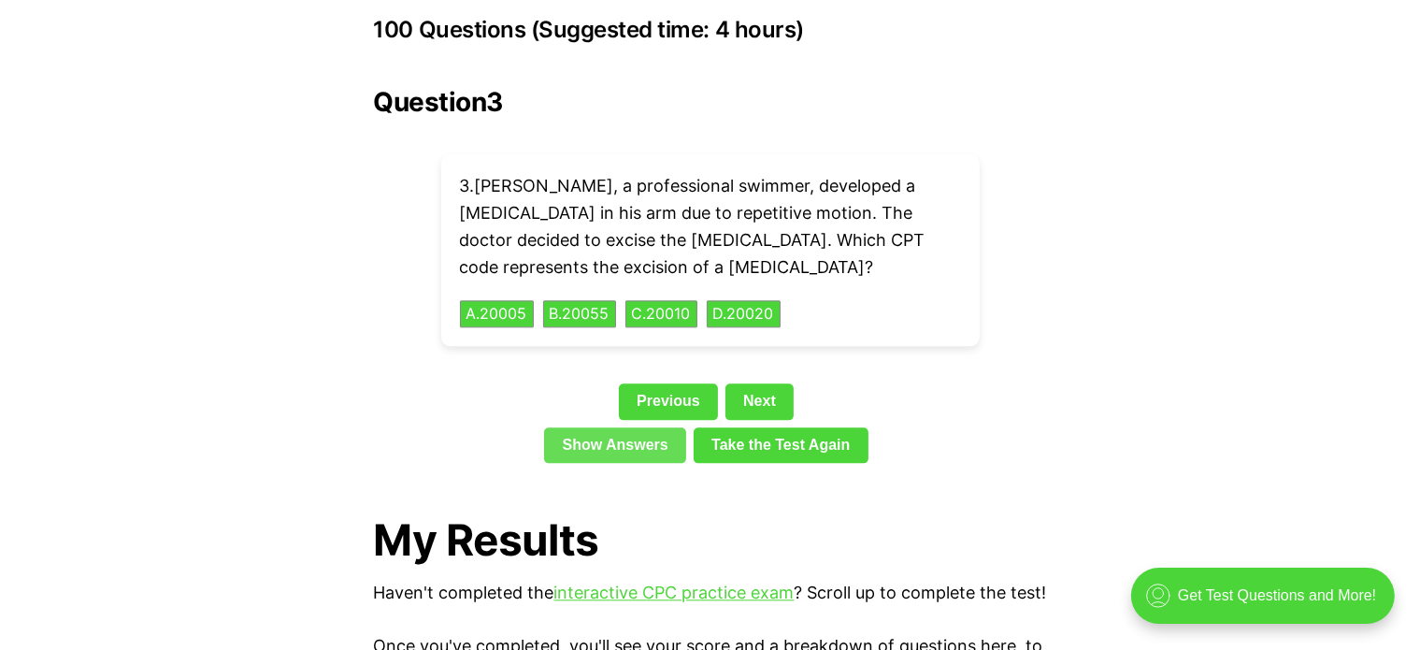
click at [638, 427] on link "Show Answers" at bounding box center [615, 445] width 142 height 36
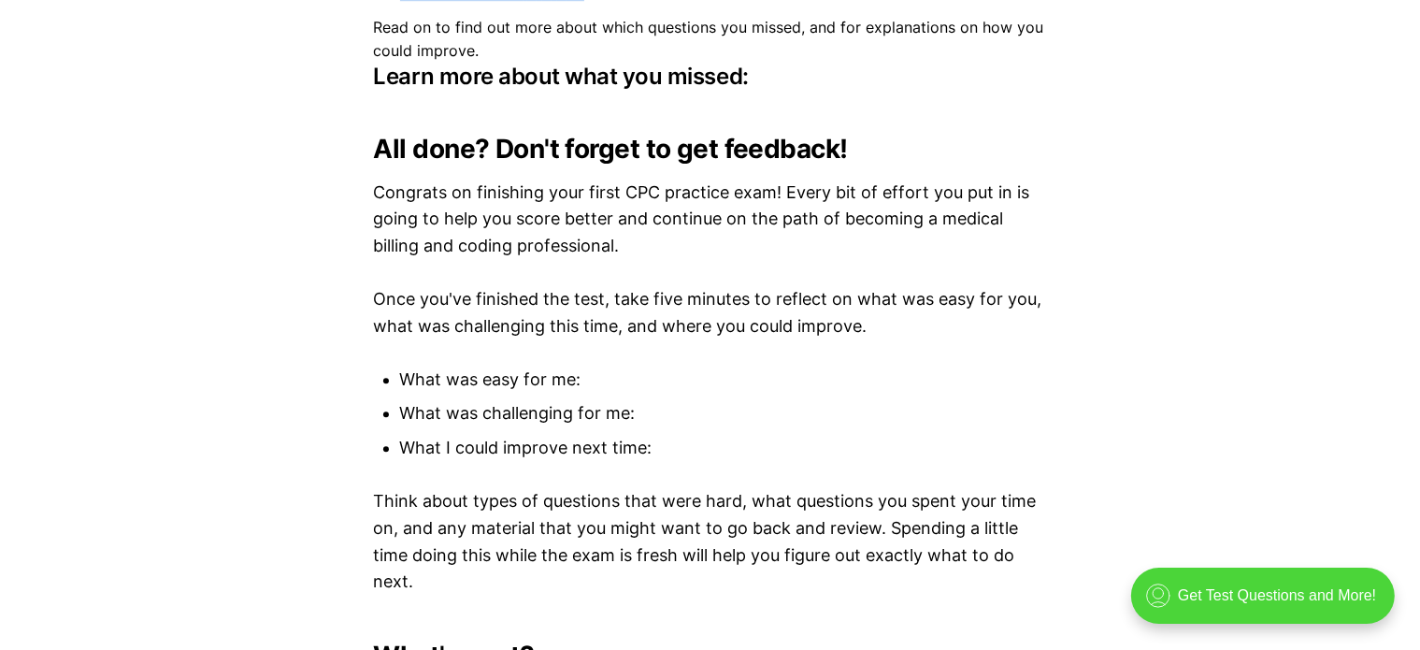
scroll to position [5535, 0]
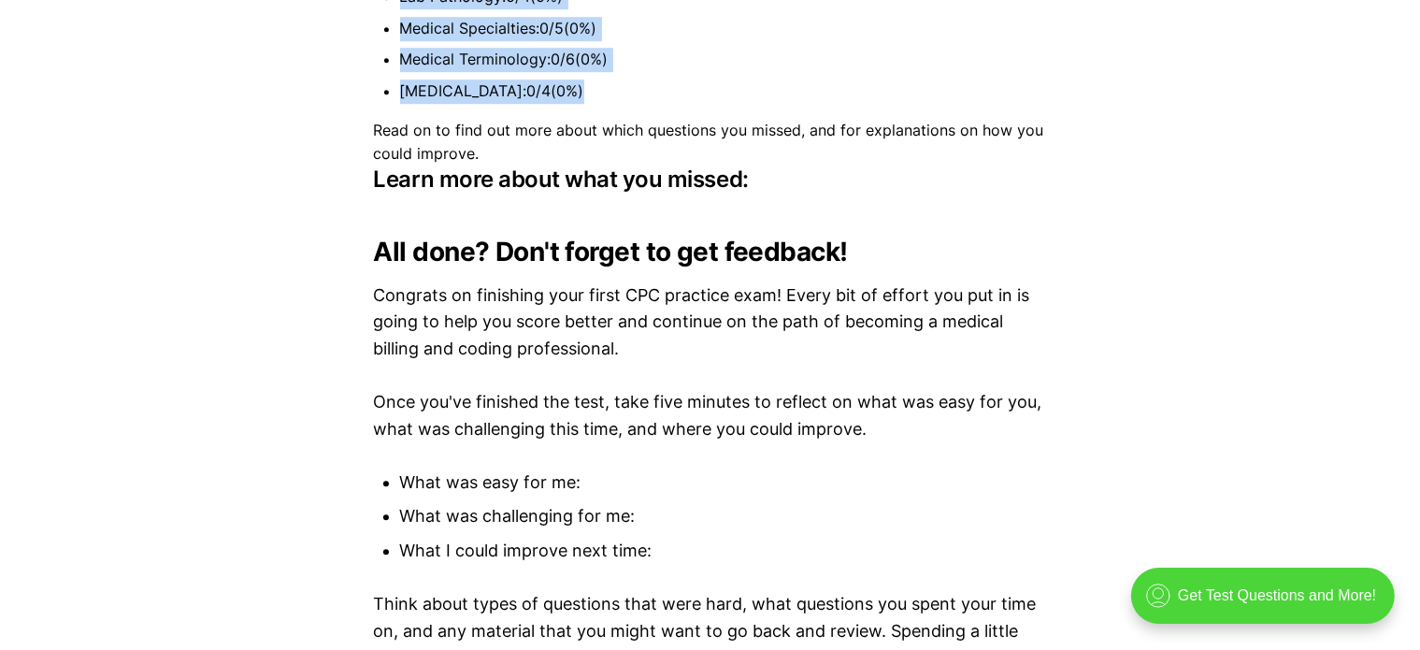
drag, startPoint x: 400, startPoint y: 114, endPoint x: 724, endPoint y: 59, distance: 328.1
copy ul "Anatomy : 0 / 4 ( 0 %) Anesthesia : 0 / 4 ( 0 %) CPT 10000 : 0 / 7 ( 0 %) CPT 2…"
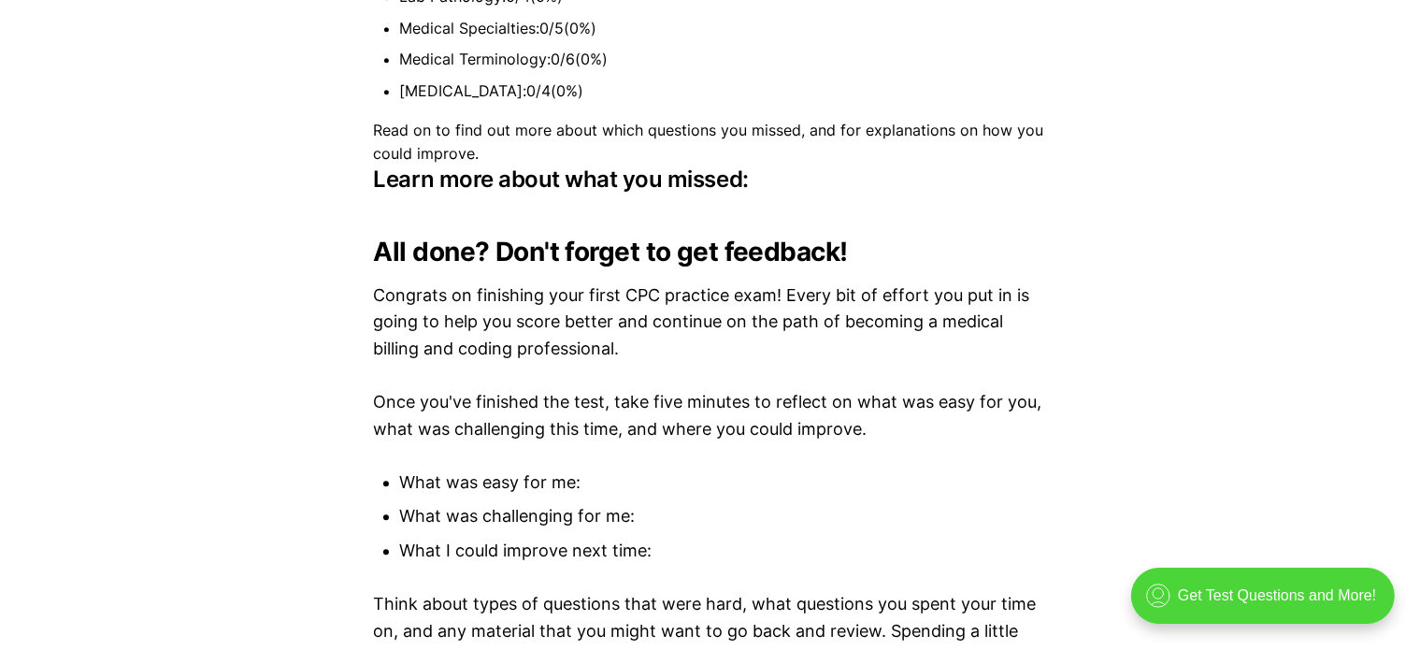
click at [827, 501] on ul "What was easy for me: What was challenging for me: What I could improve next ti…" at bounding box center [710, 516] width 673 height 95
